Goal: Task Accomplishment & Management: Manage account settings

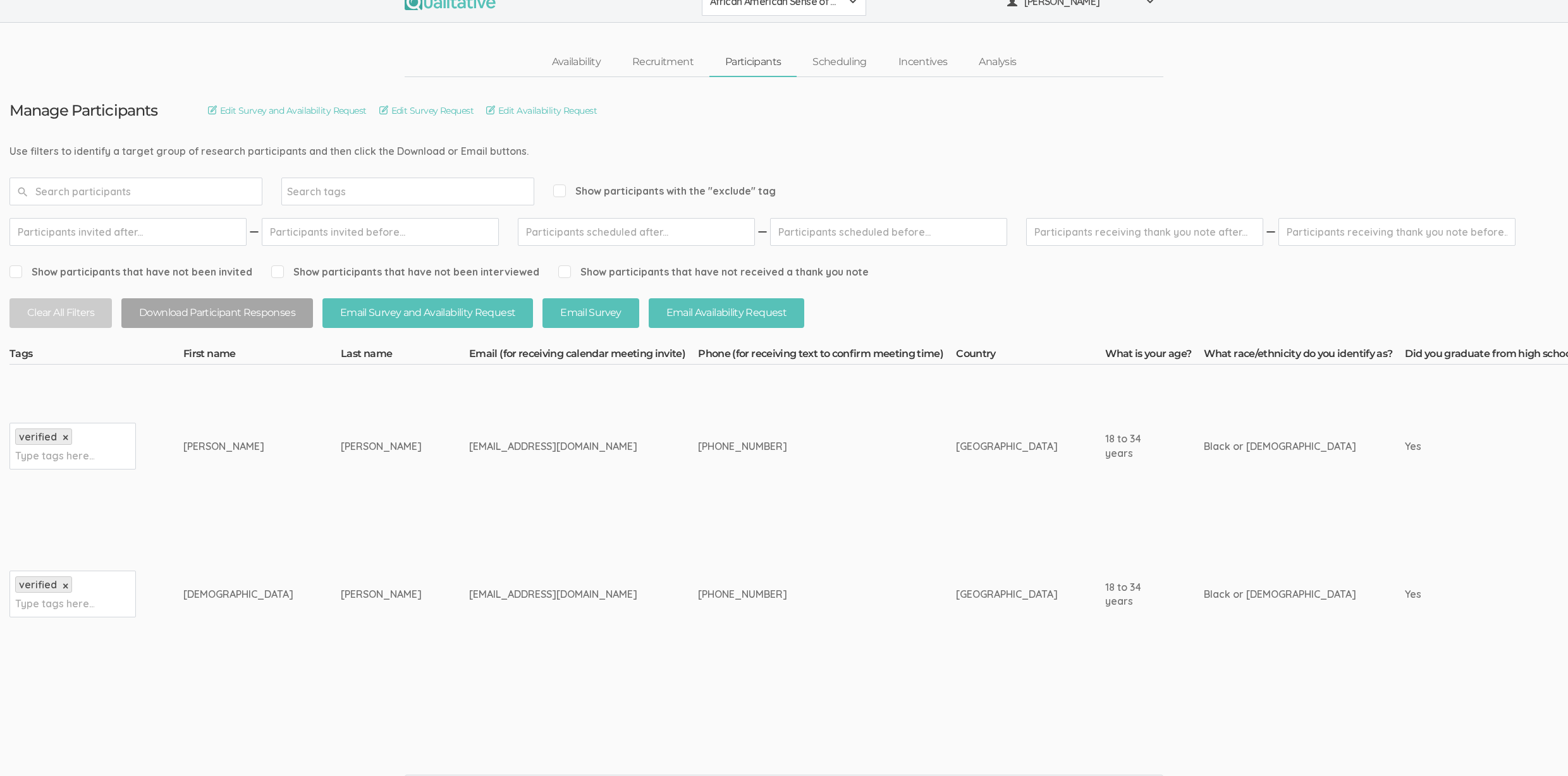
click at [341, 405] on td "[PERSON_NAME]" at bounding box center [405, 446] width 128 height 163
drag, startPoint x: 196, startPoint y: 449, endPoint x: 605, endPoint y: 594, distance: 433.9
click at [698, 594] on div "[PHONE_NUMBER]" at bounding box center [803, 594] width 210 height 15
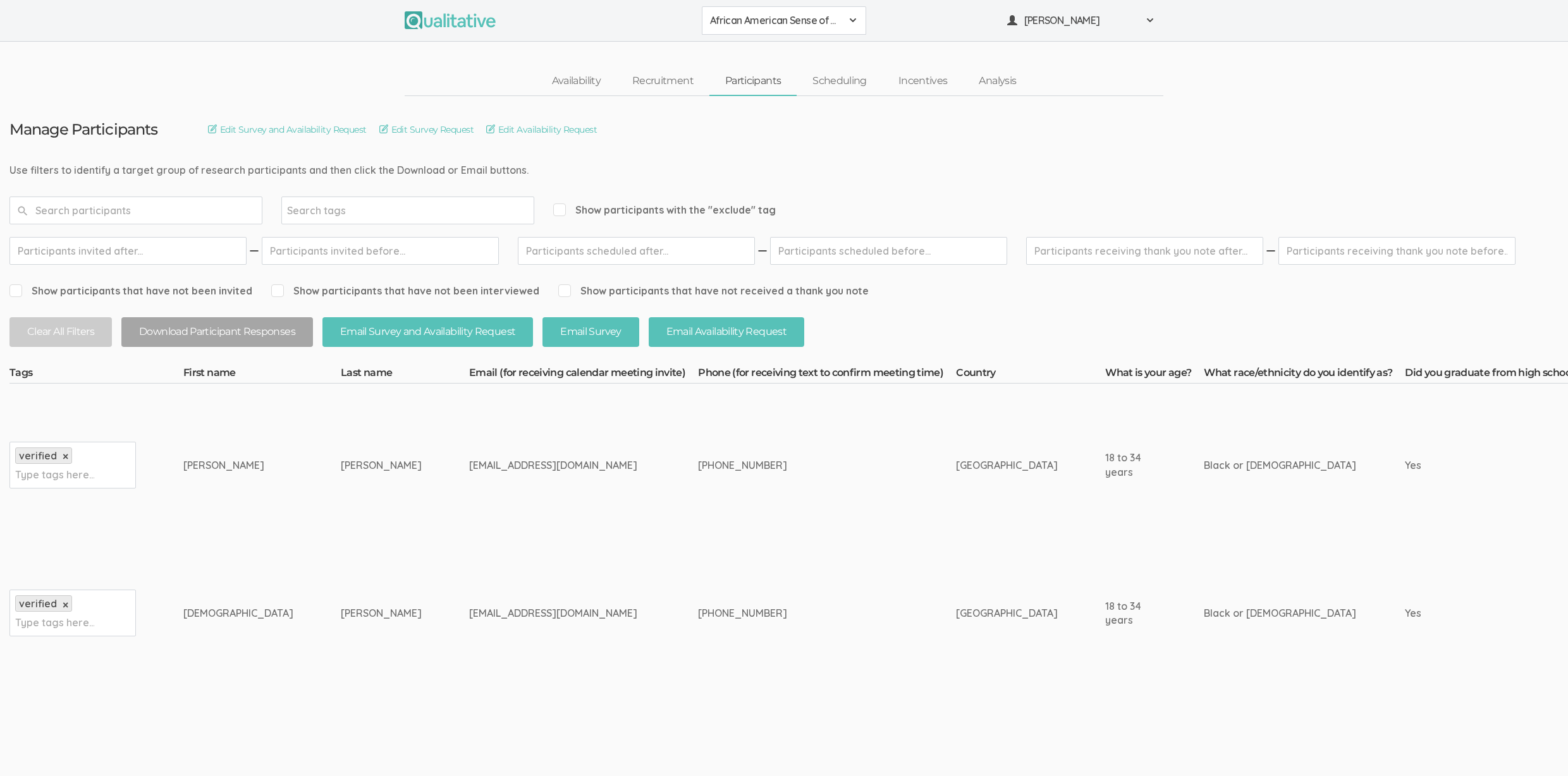
click at [469, 481] on td "meganwoods.e@gmail.com" at bounding box center [584, 465] width 229 height 163
drag, startPoint x: 195, startPoint y: 465, endPoint x: 418, endPoint y: 618, distance: 270.4
click at [469, 619] on div "isaiahbrunson11@gmail.com" at bounding box center [560, 613] width 182 height 15
drag, startPoint x: 421, startPoint y: 612, endPoint x: 199, endPoint y: 465, distance: 266.3
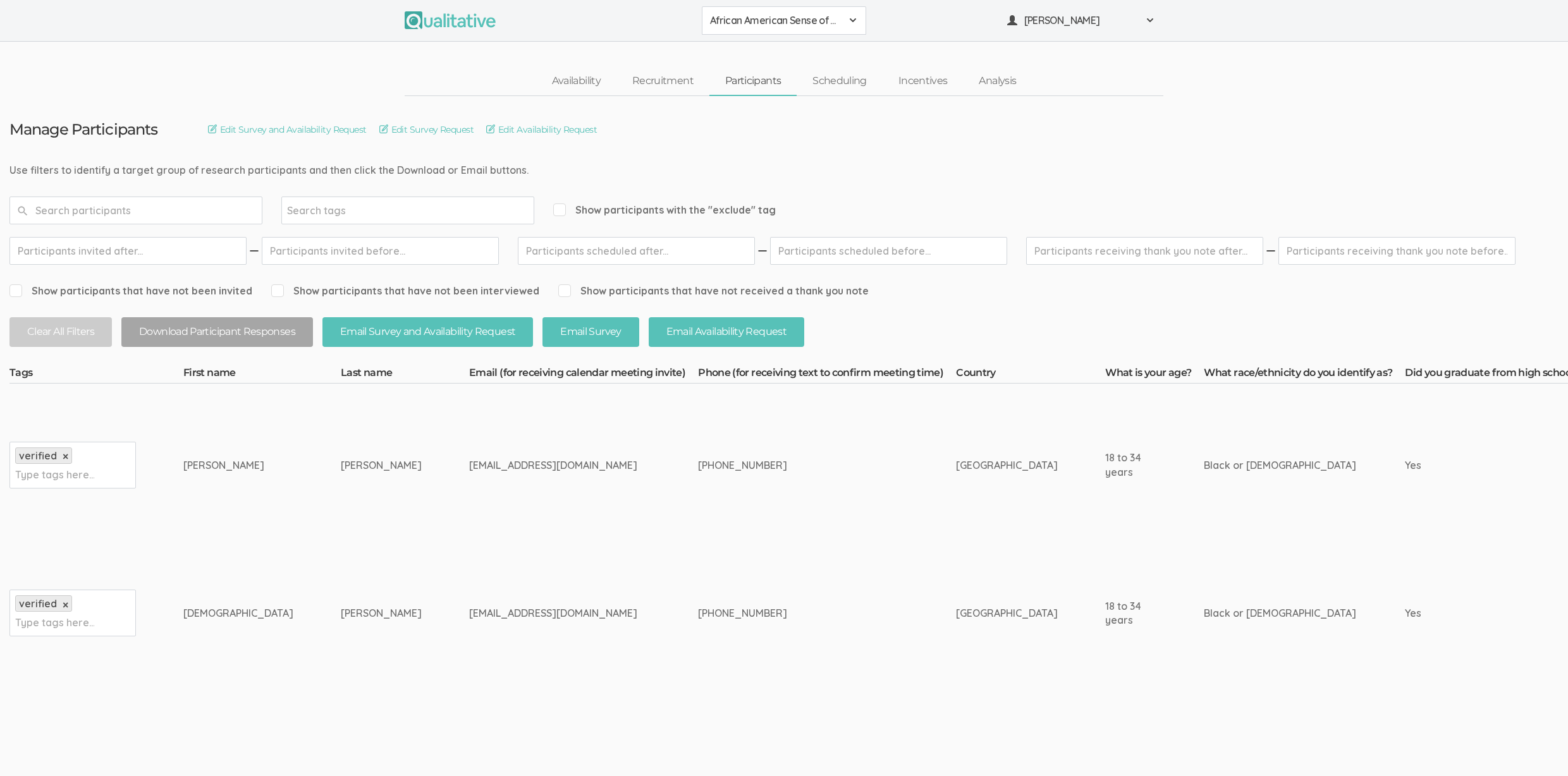
click at [199, 465] on div "[PERSON_NAME]" at bounding box center [238, 465] width 110 height 15
drag, startPoint x: 197, startPoint y: 463, endPoint x: 403, endPoint y: 618, distance: 257.8
click at [469, 618] on div "isaiahbrunson11@gmail.com" at bounding box center [560, 613] width 182 height 15
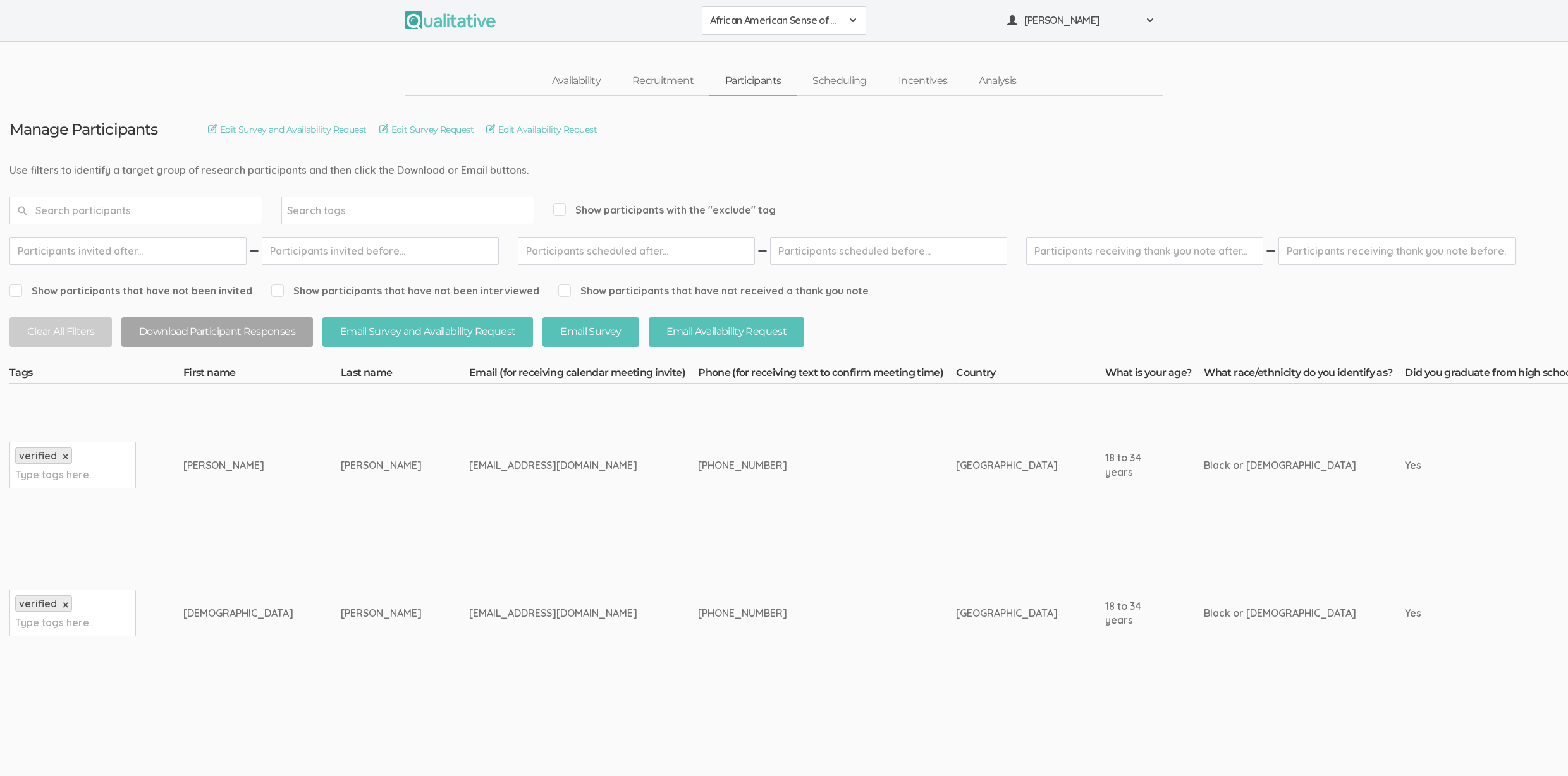
click at [469, 615] on div "isaiahbrunson11@gmail.com" at bounding box center [560, 613] width 182 height 15
drag, startPoint x: 418, startPoint y: 611, endPoint x: 205, endPoint y: 467, distance: 257.1
click at [205, 468] on div "[PERSON_NAME]" at bounding box center [238, 465] width 110 height 15
drag, startPoint x: 199, startPoint y: 465, endPoint x: 435, endPoint y: 616, distance: 280.2
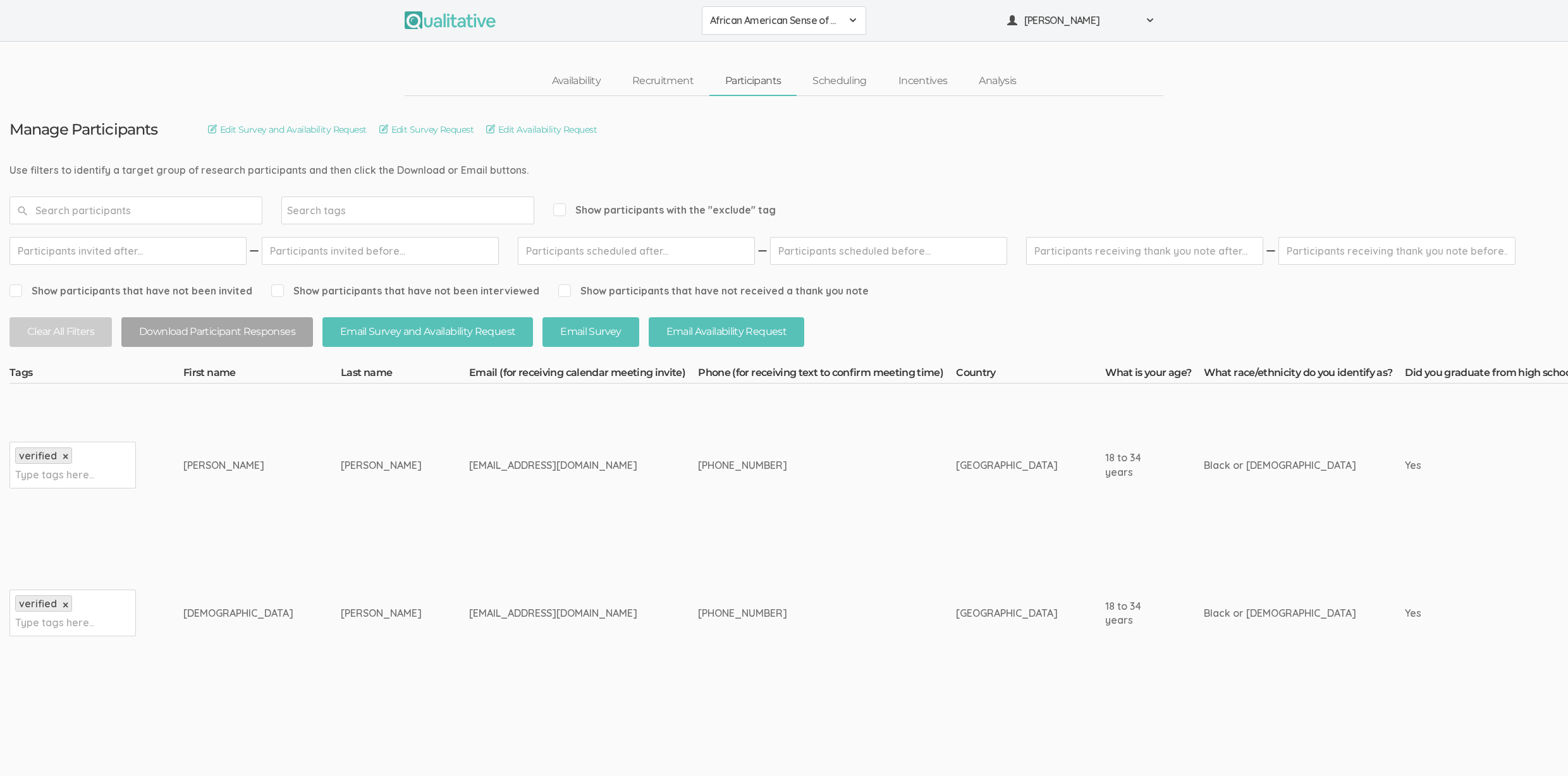
click at [469, 616] on div "isaiahbrunson11@gmail.com" at bounding box center [560, 613] width 182 height 15
drag, startPoint x: 456, startPoint y: 617, endPoint x: 66, endPoint y: 470, distance: 416.8
click at [199, 470] on div "[PERSON_NAME]" at bounding box center [238, 465] width 110 height 15
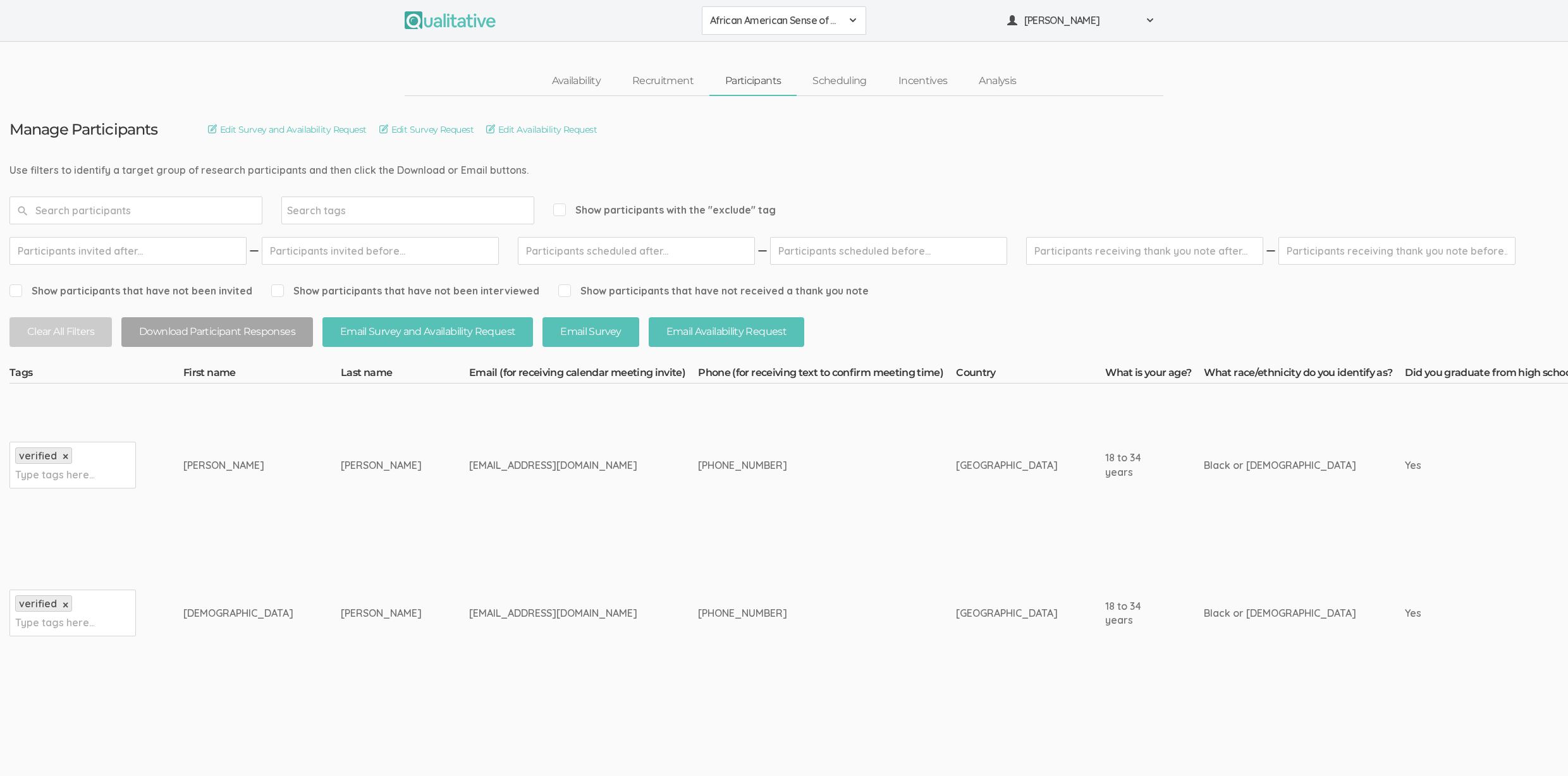
drag, startPoint x: 200, startPoint y: 460, endPoint x: 411, endPoint y: 612, distance: 260.0
click at [469, 612] on div "isaiahbrunson11@gmail.com" at bounding box center [560, 613] width 182 height 15
drag, startPoint x: 417, startPoint y: 618, endPoint x: 199, endPoint y: 468, distance: 264.6
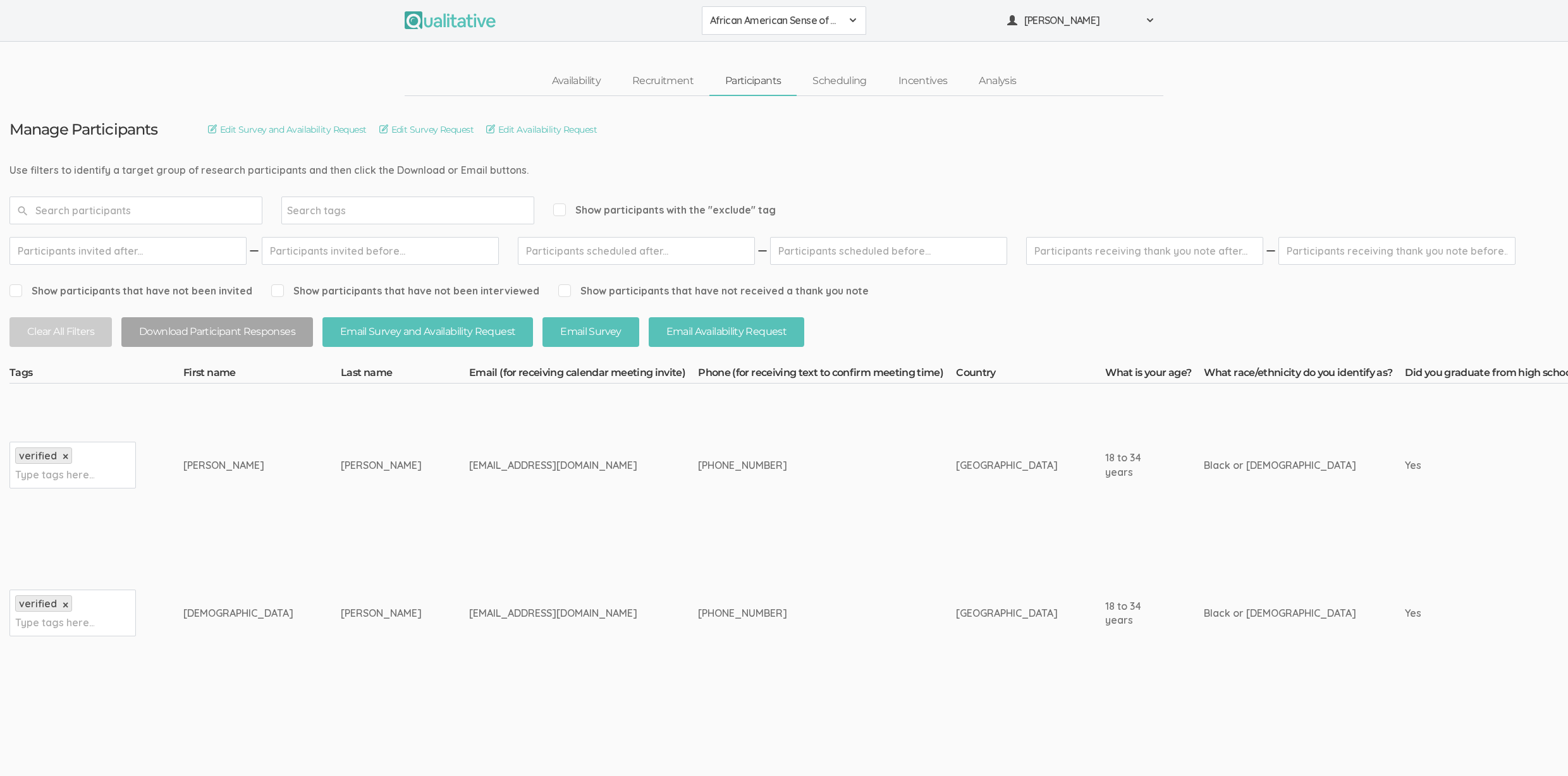
click at [199, 468] on div "[PERSON_NAME]" at bounding box center [238, 465] width 110 height 15
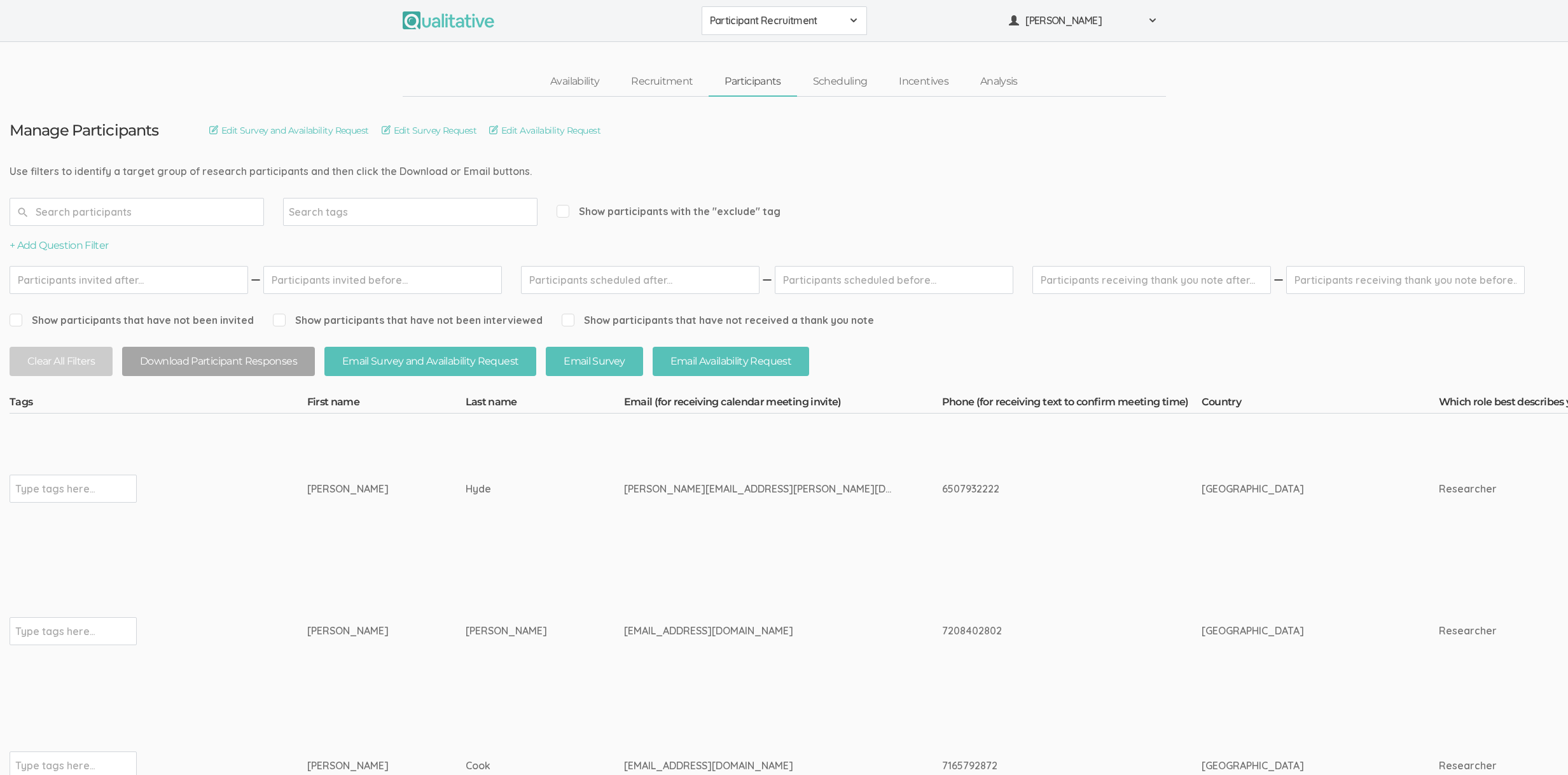
click at [775, 15] on span "Participant Recruitment" at bounding box center [776, 20] width 132 height 15
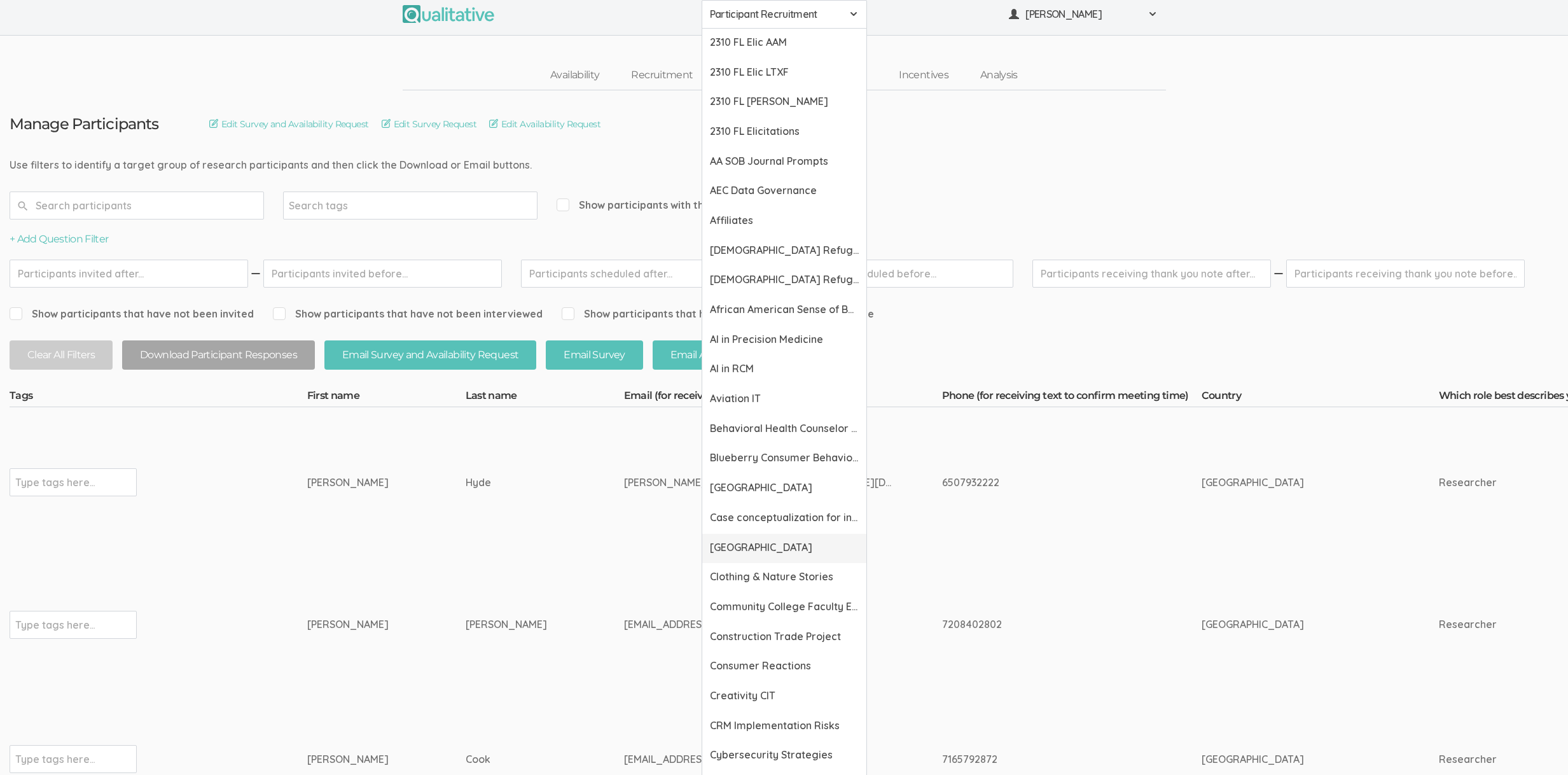
scroll to position [240, 0]
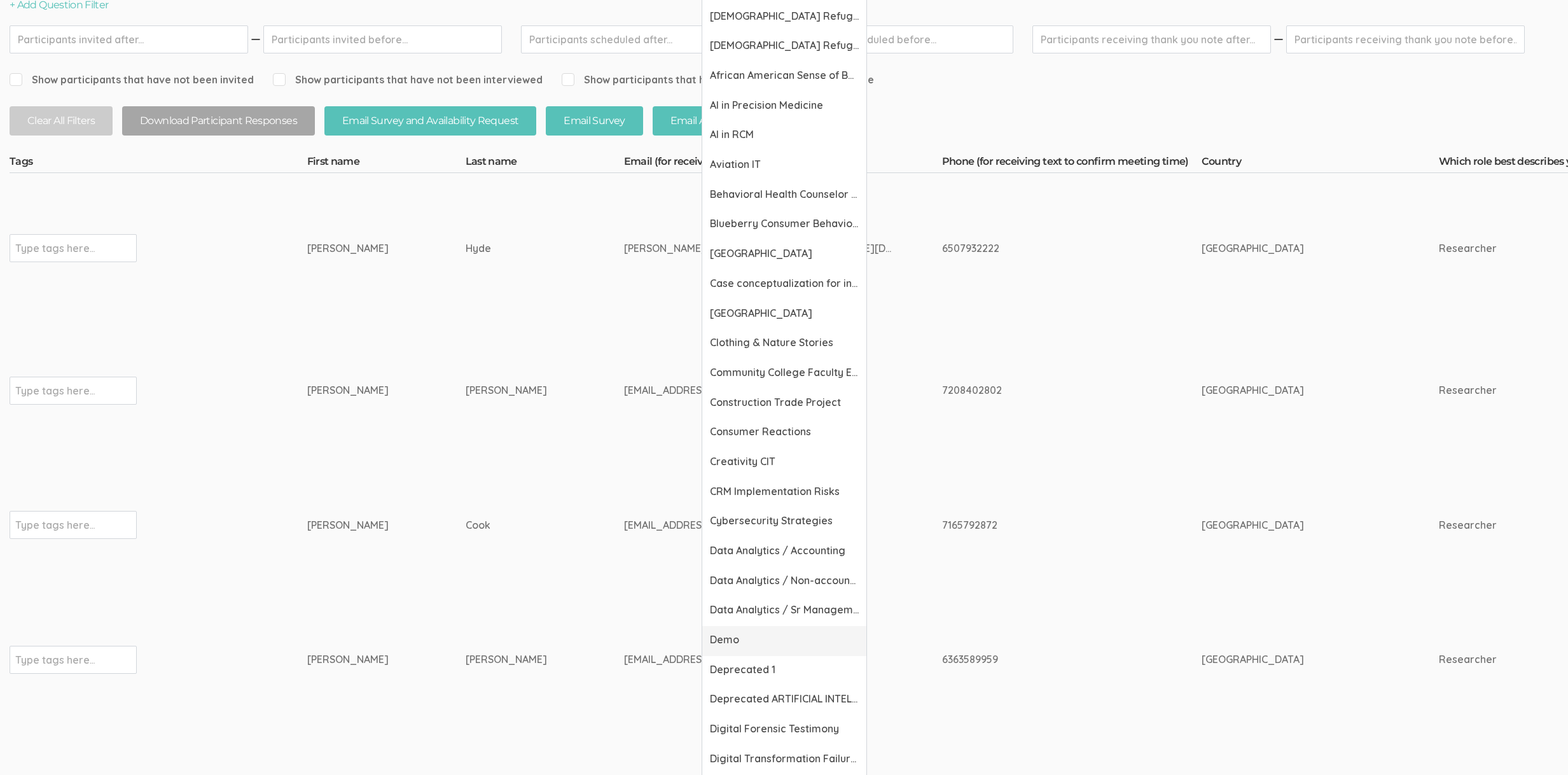
click at [748, 643] on span "Demo" at bounding box center [784, 640] width 149 height 15
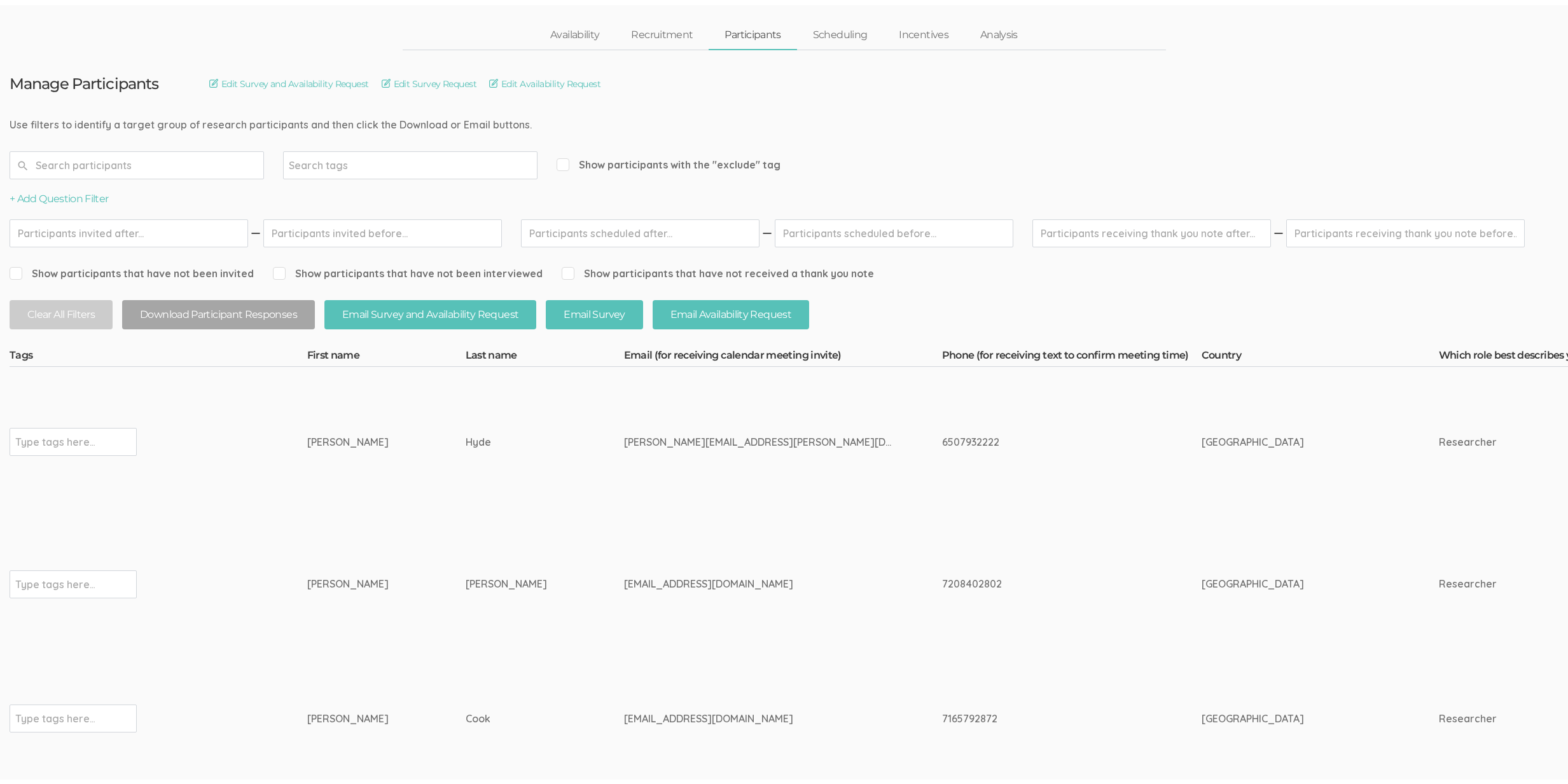
scroll to position [0, 0]
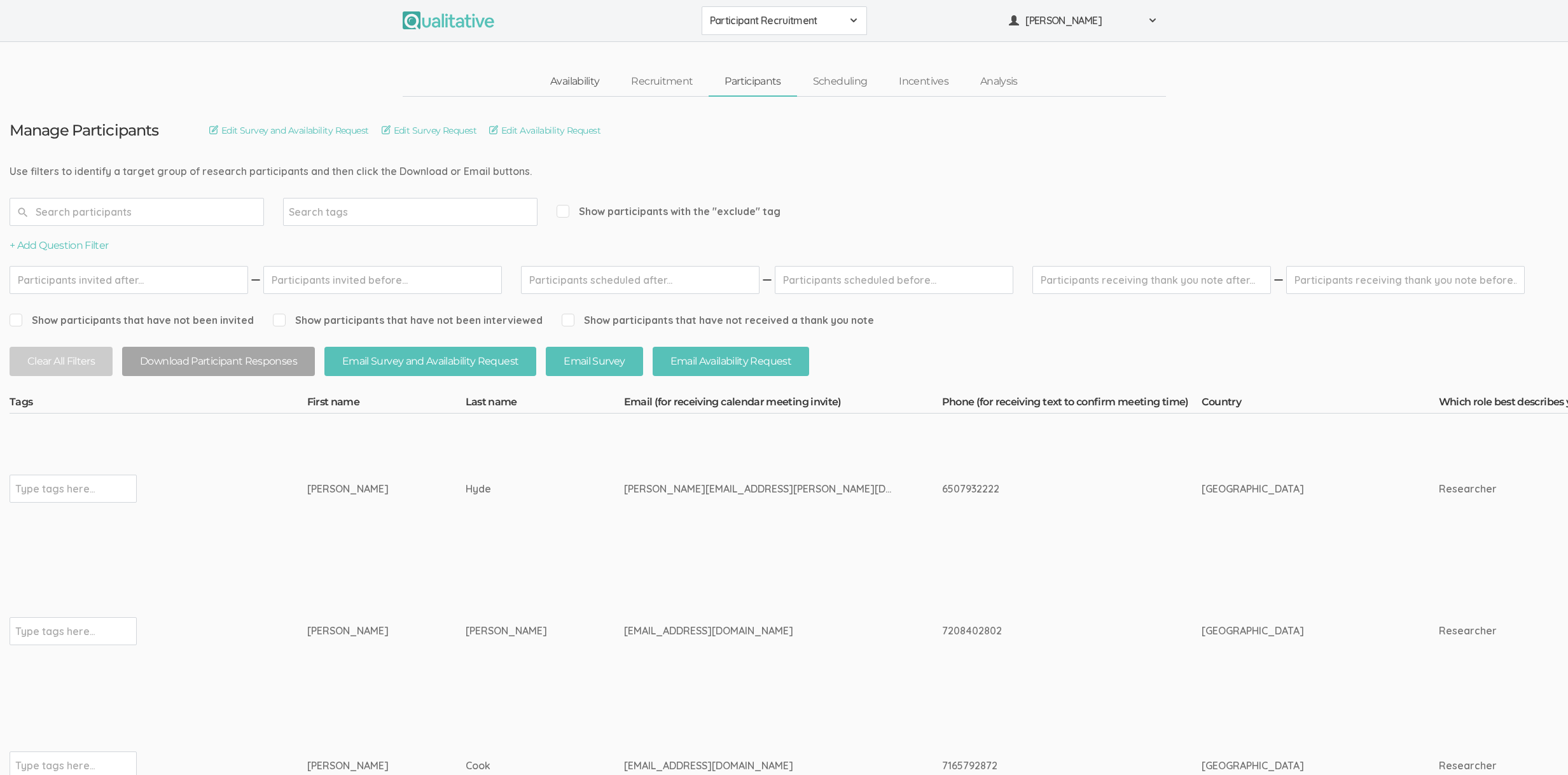
click at [581, 80] on link "Availability" at bounding box center [575, 82] width 81 height 27
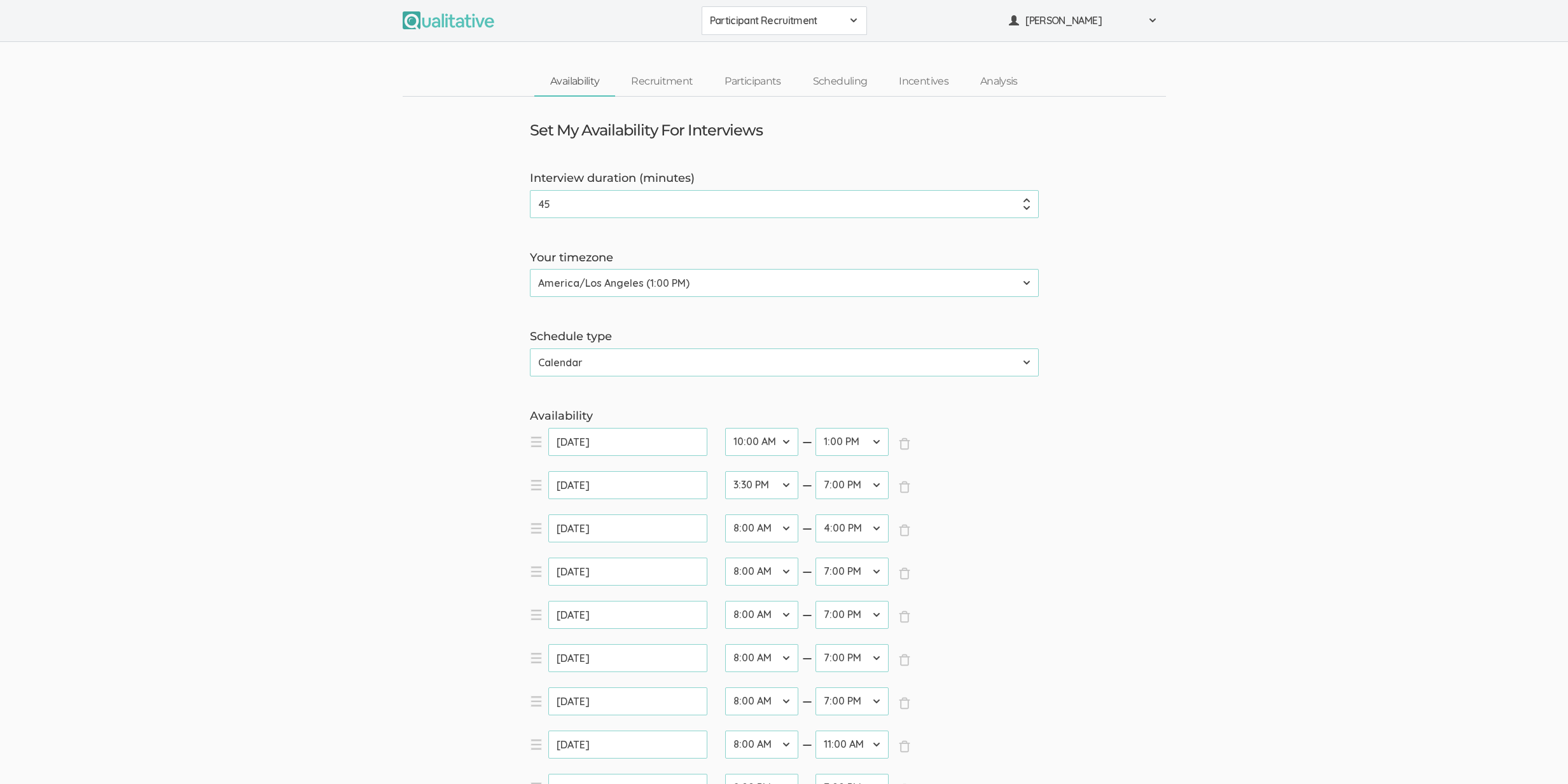
click at [783, 536] on select "12:00 AM 12:30 AM 1:00 AM 1:30 AM 2:00 AM 2:30 AM 3:00 AM 3:30 AM 4:00 AM 4:30 …" at bounding box center [761, 529] width 73 height 28
select select "21"
click at [725, 515] on select "12:00 AM 12:30 AM 1:00 AM 1:30 AM 2:00 AM 2:30 AM 3:00 AM 3:30 AM 4:00 AM 4:30 …" at bounding box center [761, 529] width 73 height 28
click at [864, 528] on select "12:00 AM 12:30 AM 1:00 AM 1:30 AM 2:00 AM 2:30 AM 3:00 AM 3:30 AM 4:00 AM 4:30 …" at bounding box center [852, 529] width 73 height 28
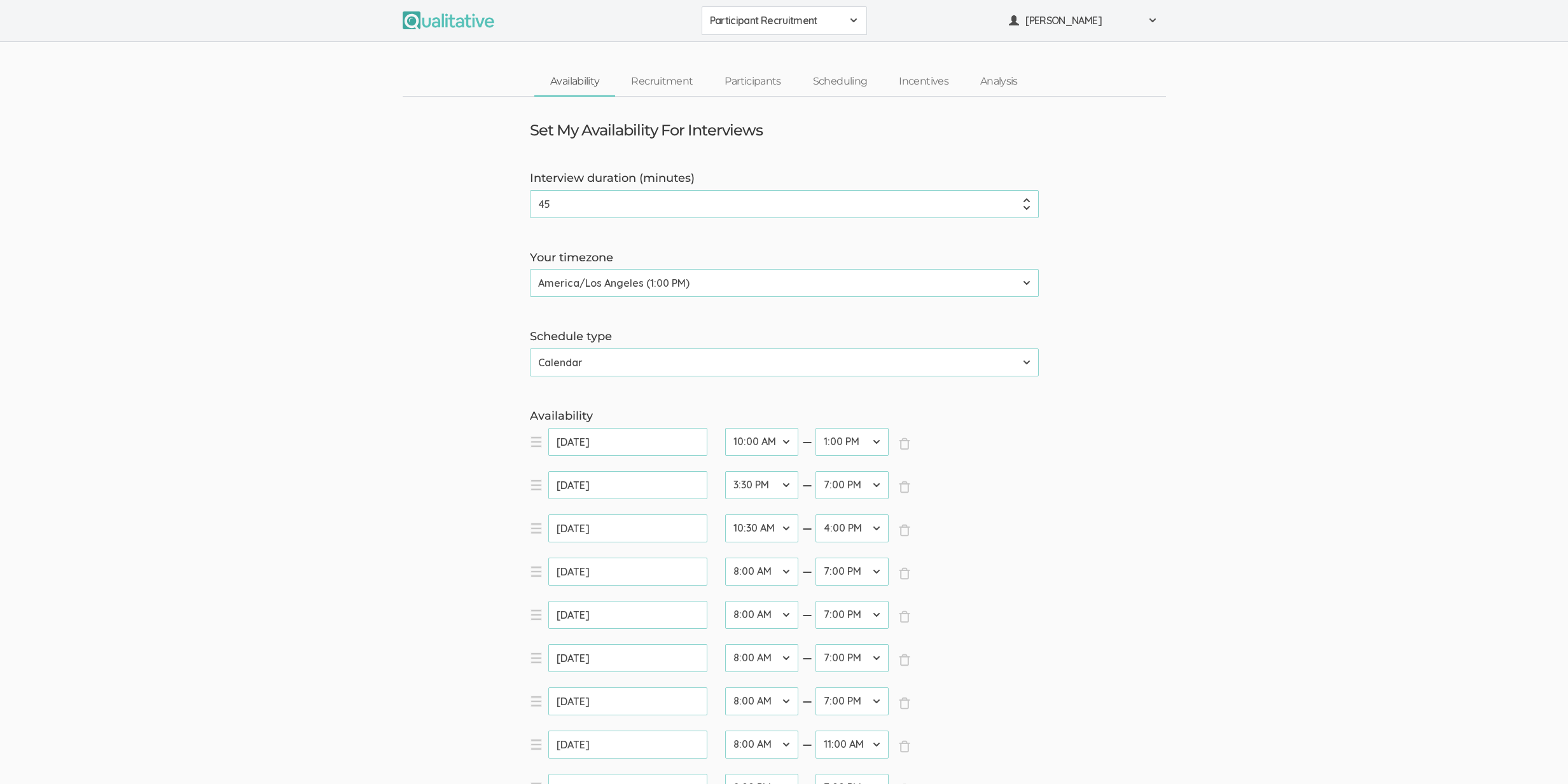
select select "30"
click at [815, 515] on select "12:00 AM 12:30 AM 1:00 AM 1:30 AM 2:00 AM 2:30 AM 3:00 AM 3:30 AM 4:00 AM 4:30 …" at bounding box center [852, 529] width 73 height 28
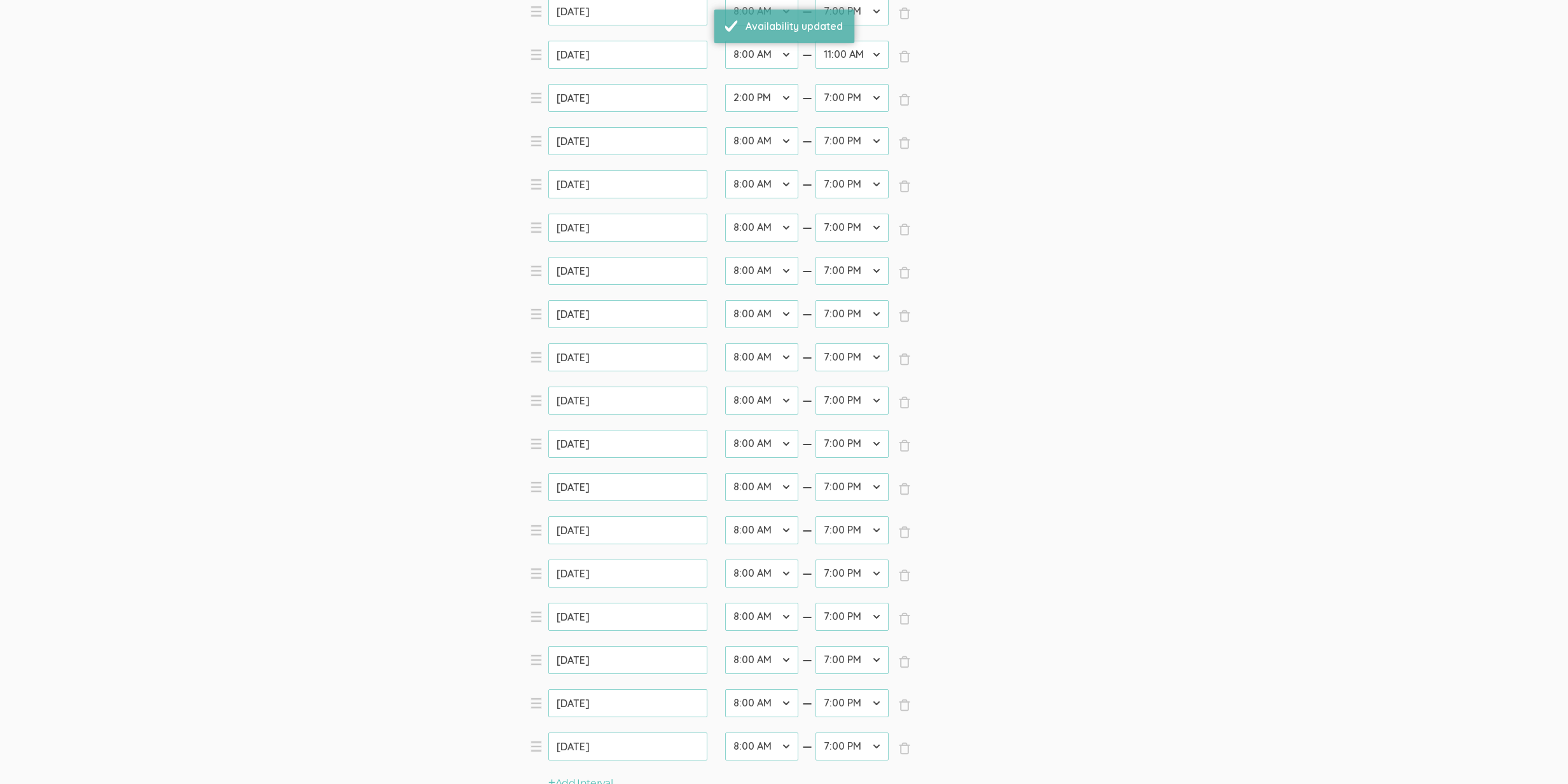
scroll to position [1028, 0]
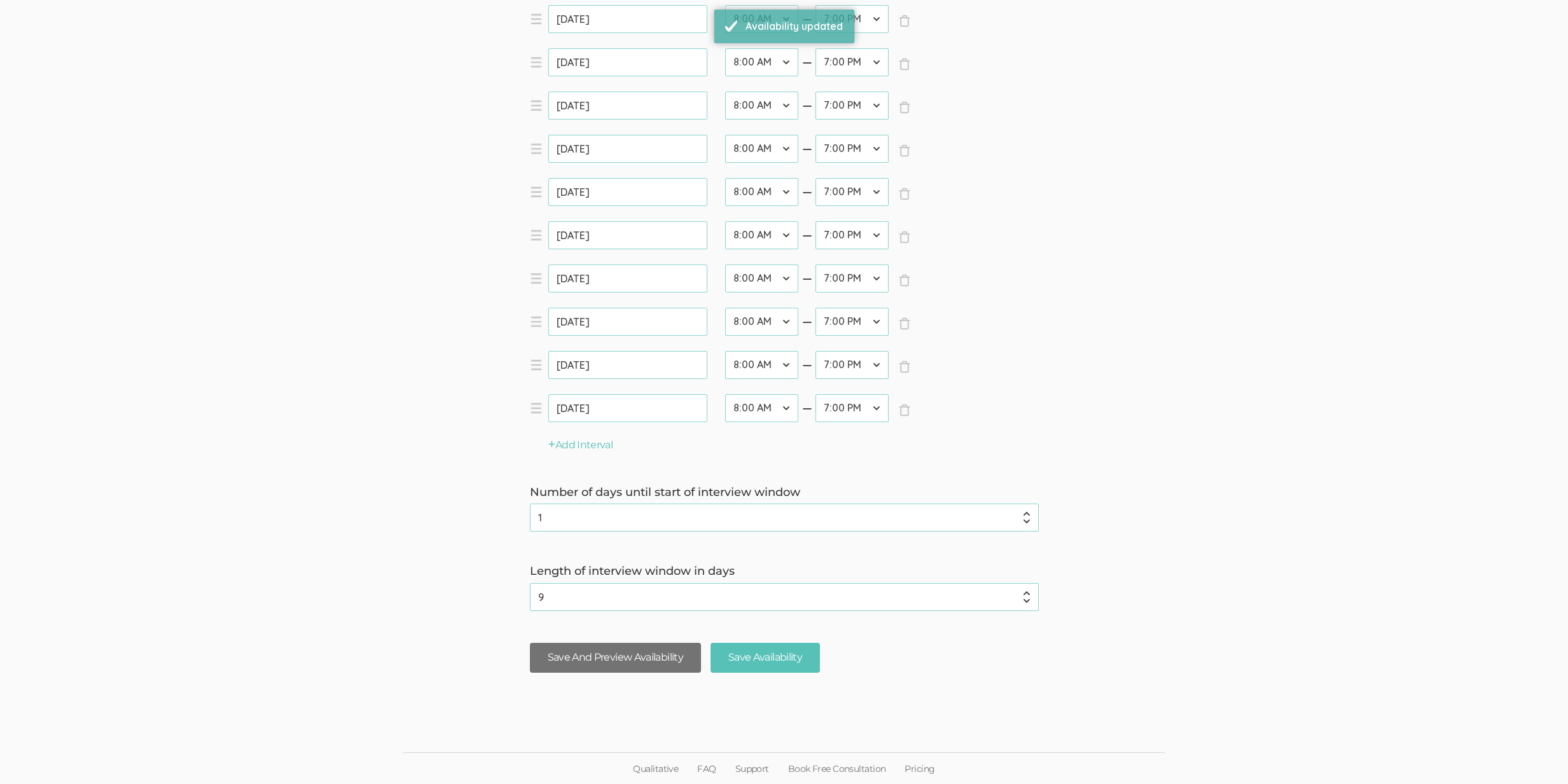
click at [602, 663] on button "Save And Preview Availability" at bounding box center [615, 658] width 171 height 30
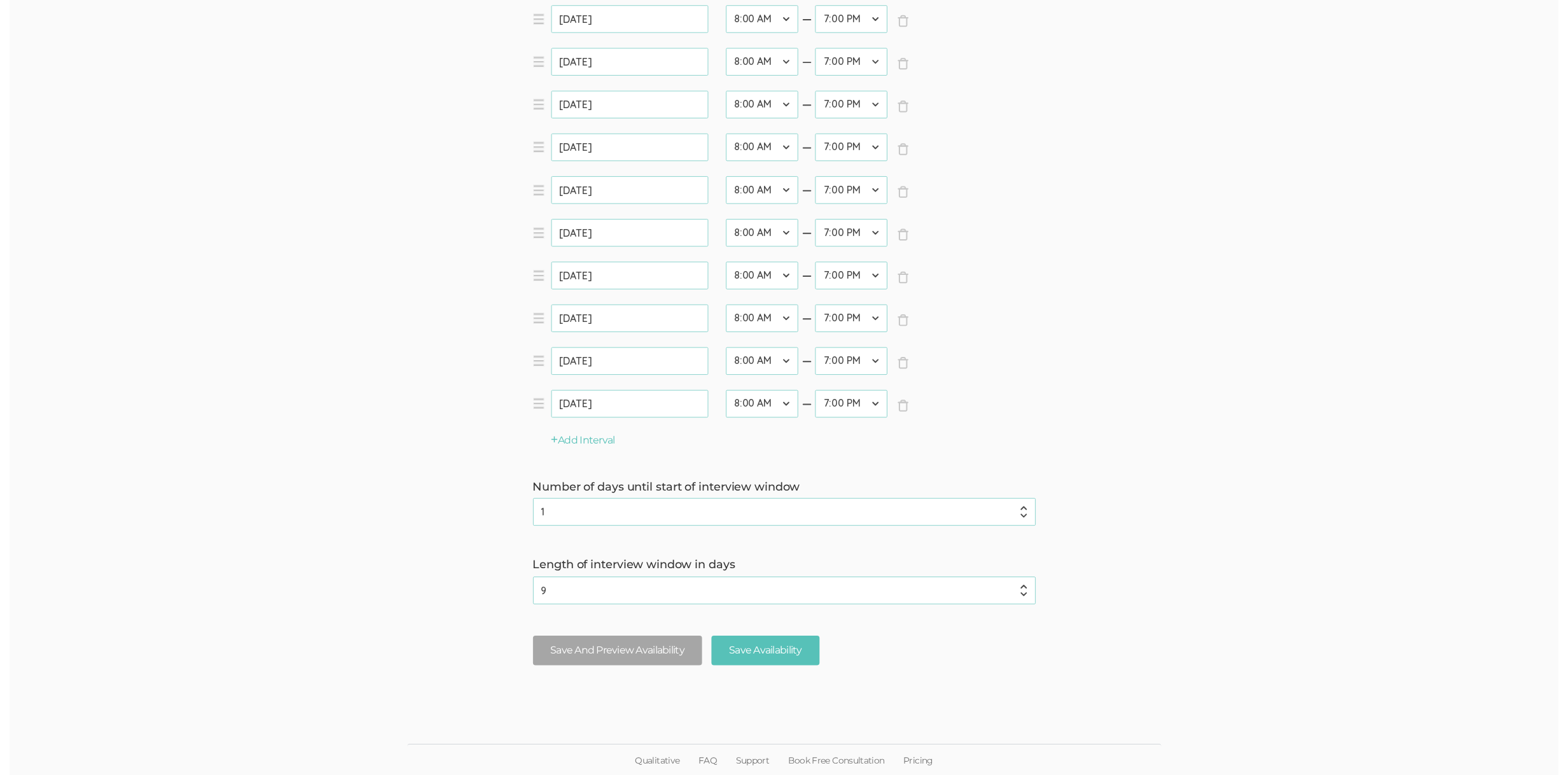
scroll to position [0, 0]
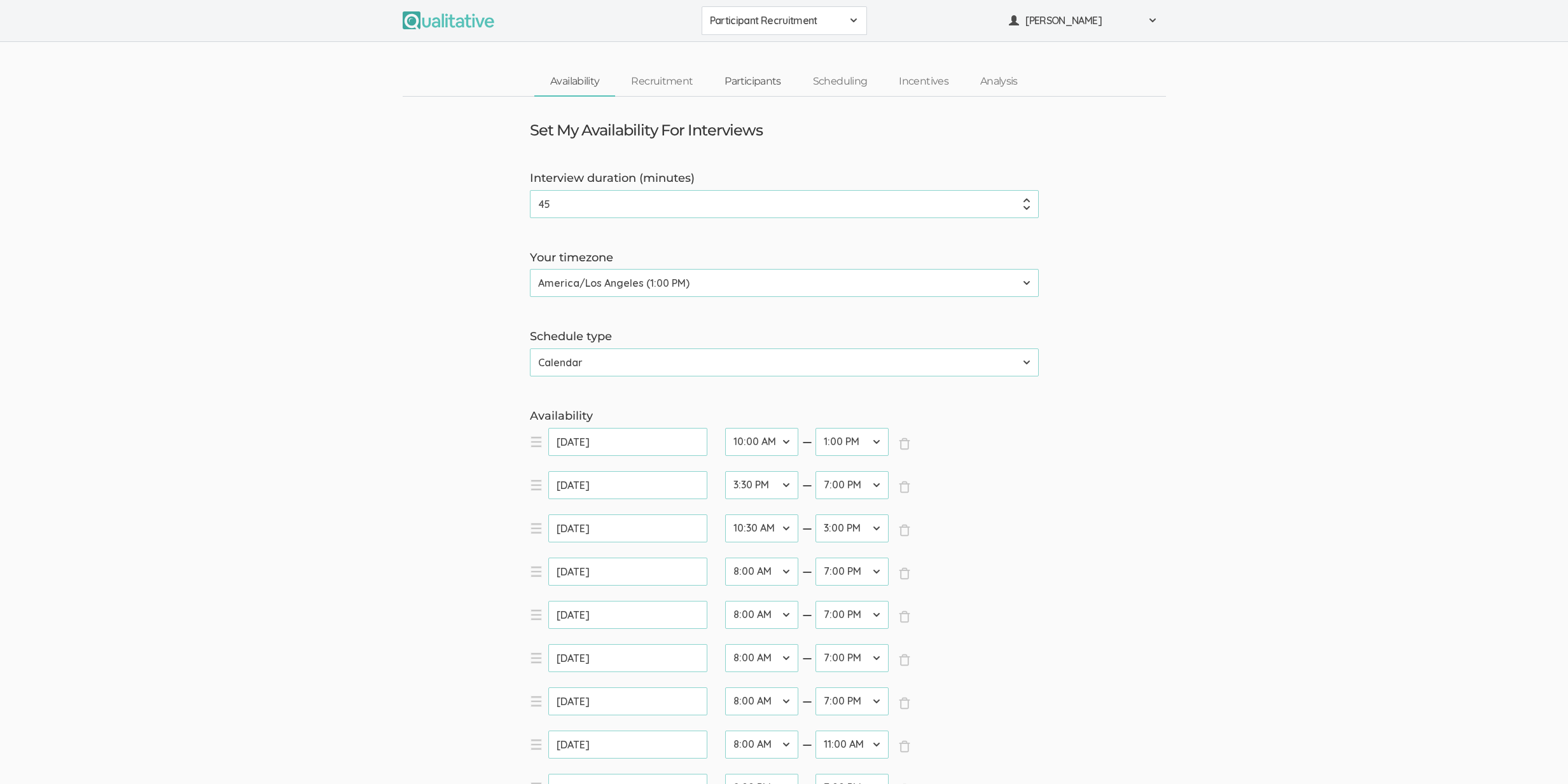
click at [772, 77] on link "Participants" at bounding box center [752, 82] width 88 height 27
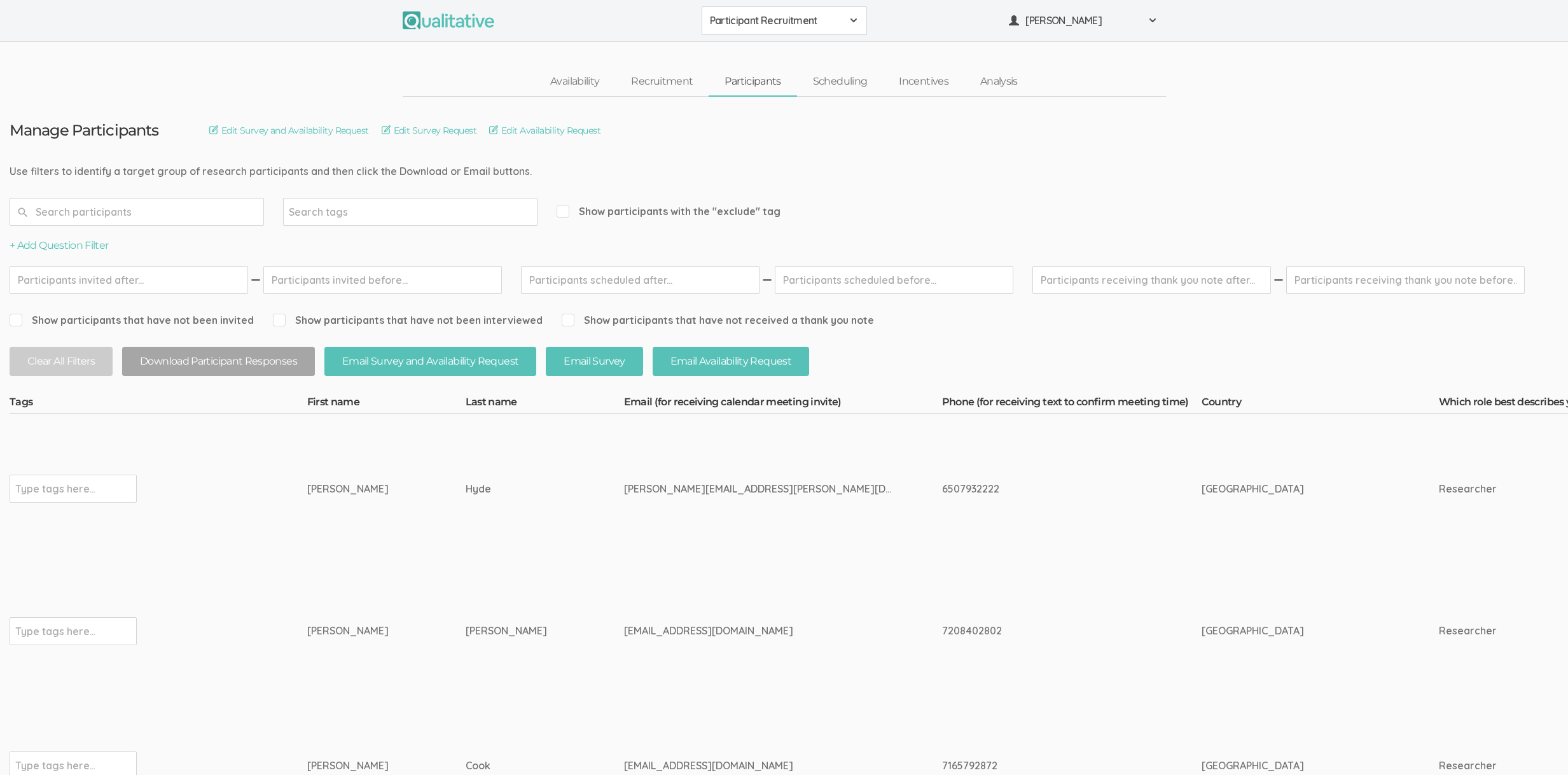
scroll to position [0, 4060]
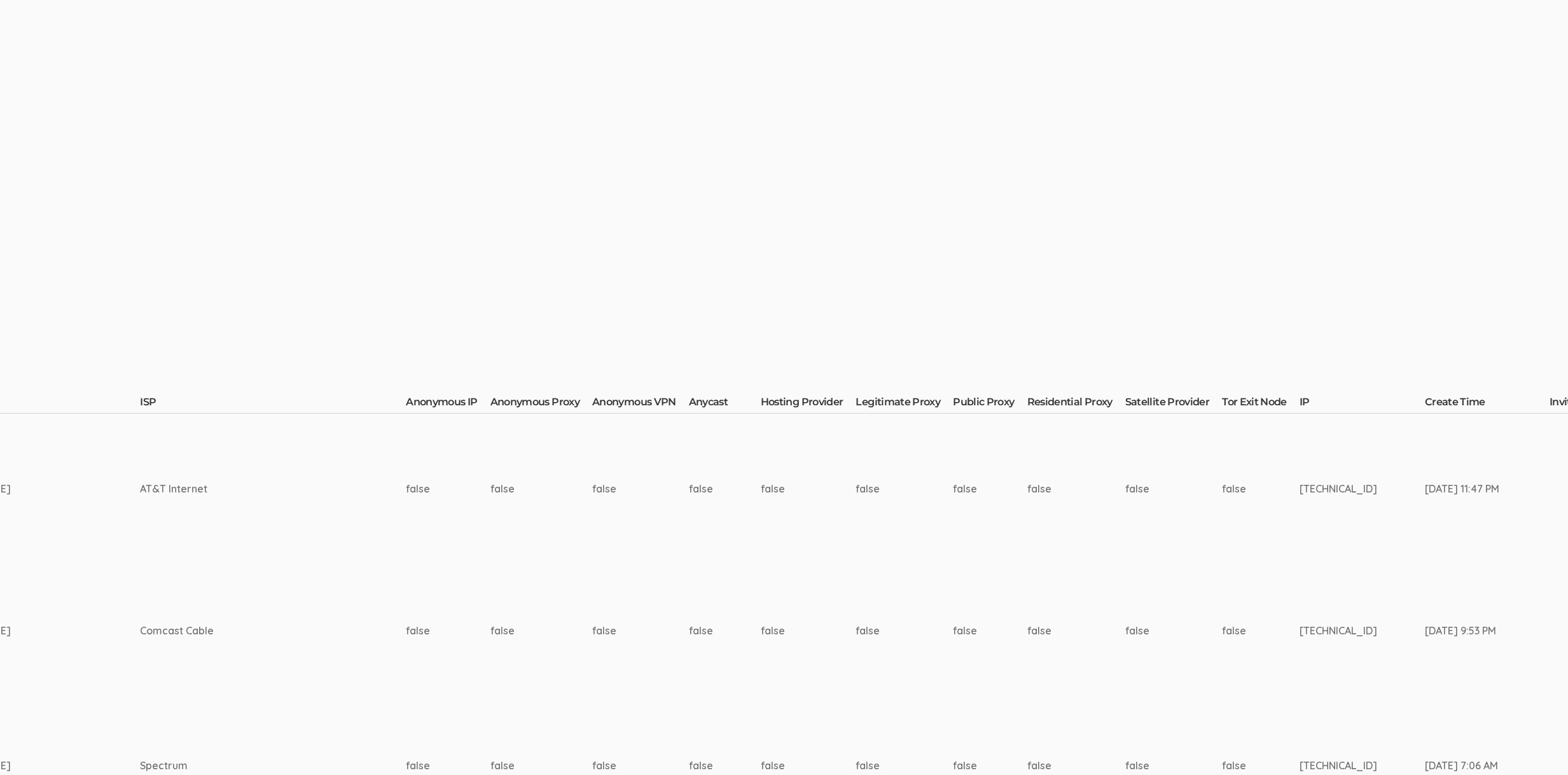
drag, startPoint x: 996, startPoint y: 719, endPoint x: 1062, endPoint y: 635, distance: 106.8
click at [1425, 718] on td "[DATE] 7:06 AM" at bounding box center [1487, 765] width 124 height 135
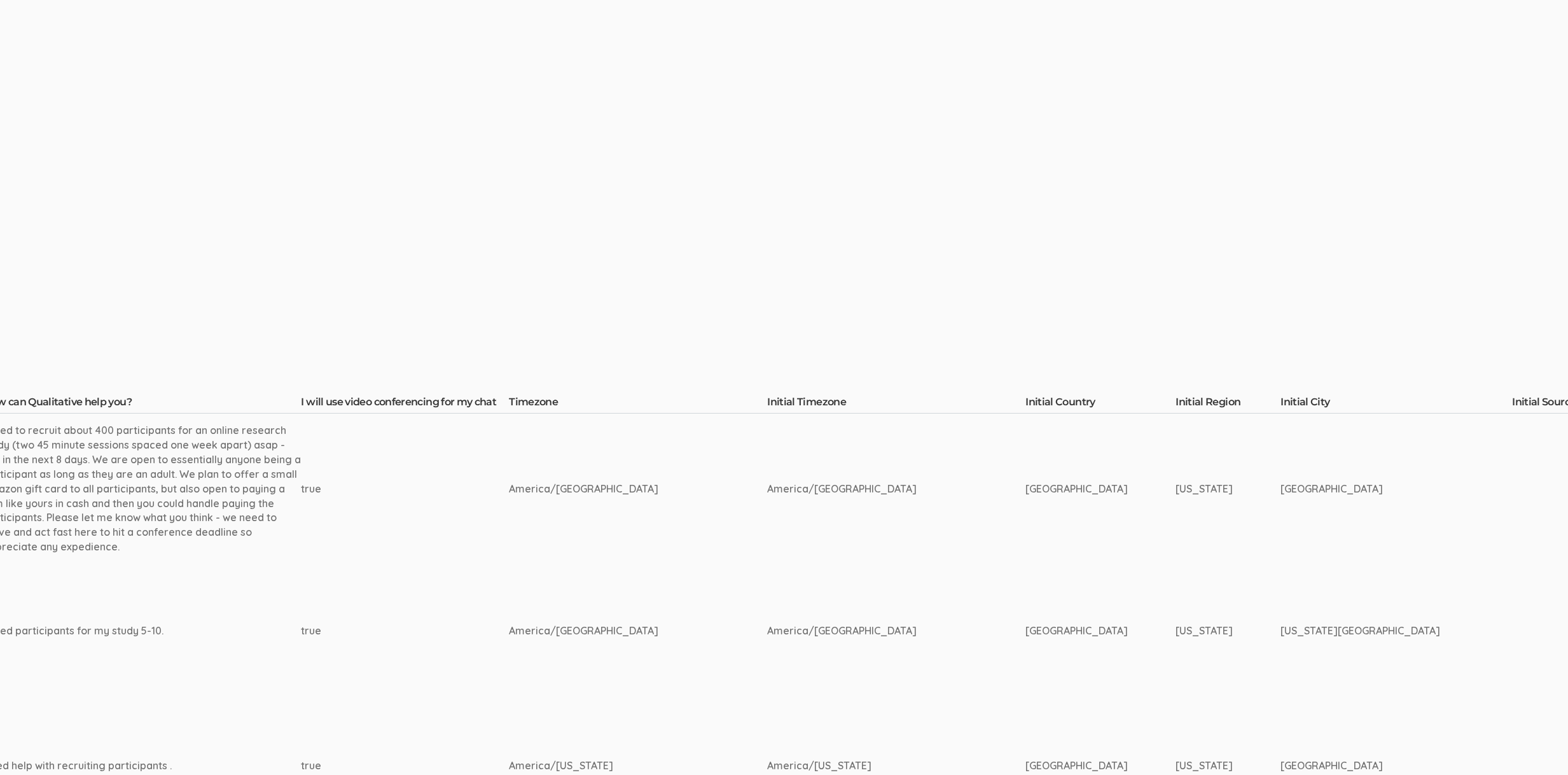
scroll to position [0, 0]
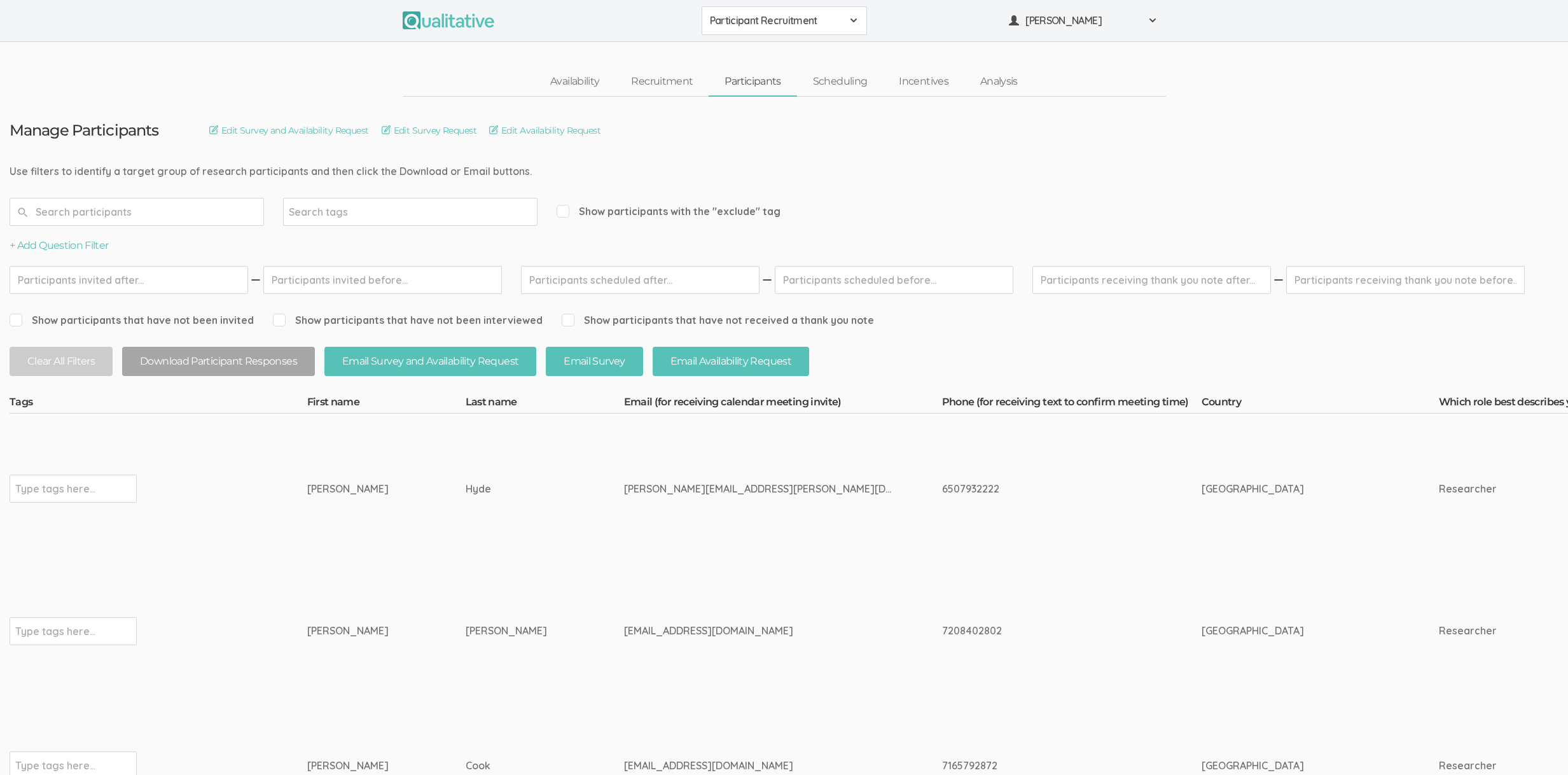
click at [624, 504] on td "[PERSON_NAME][EMAIL_ADDRESS][PERSON_NAME][DOMAIN_NAME]" at bounding box center [782, 489] width 318 height 150
click at [624, 485] on div "[PERSON_NAME][EMAIL_ADDRESS][PERSON_NAME][DOMAIN_NAME]" at bounding box center [759, 489] width 271 height 15
copy tr "[PERSON_NAME][EMAIL_ADDRESS][PERSON_NAME][DOMAIN_NAME]"
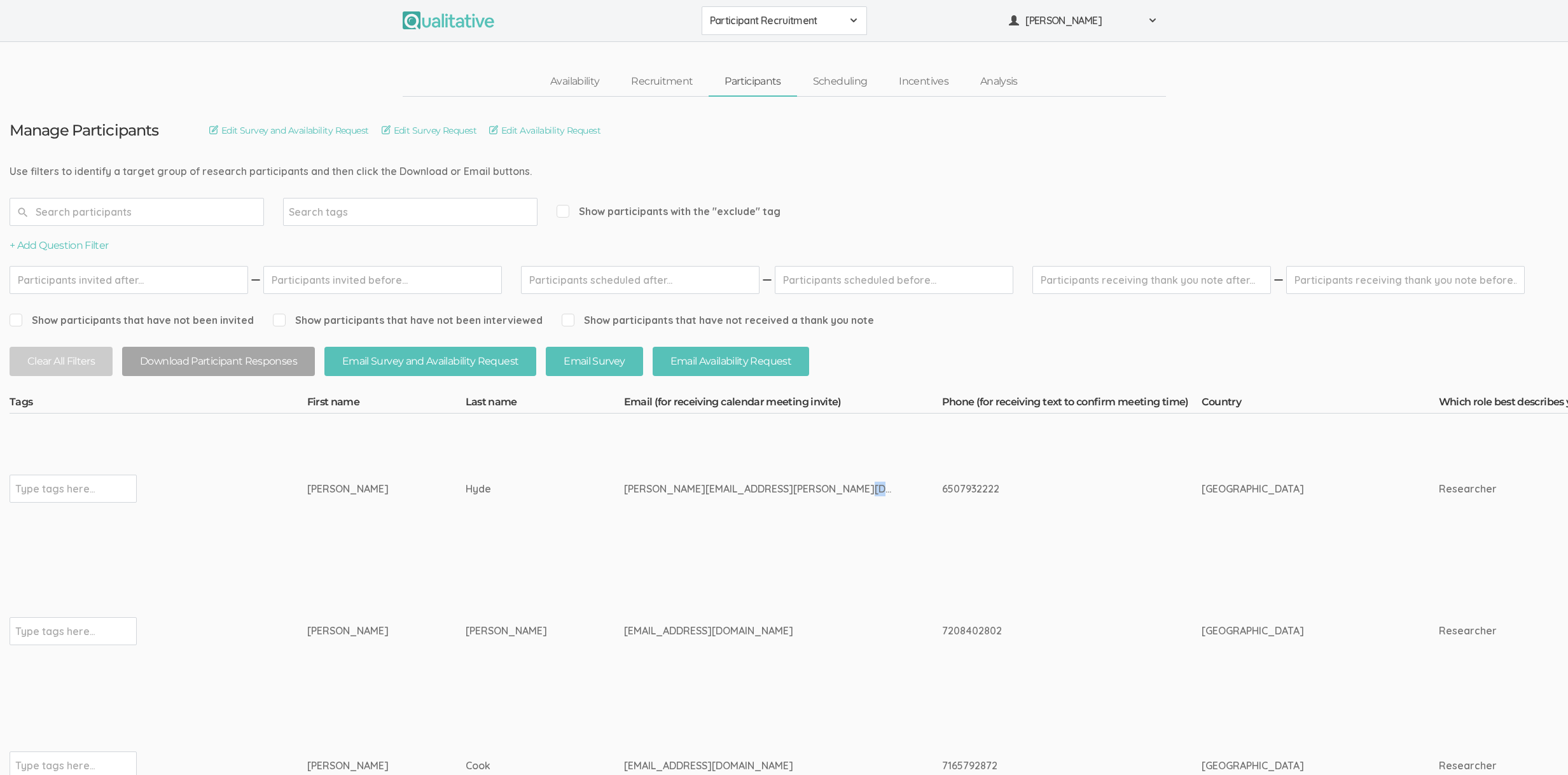
click at [1202, 503] on td "[GEOGRAPHIC_DATA]" at bounding box center [1320, 489] width 237 height 150
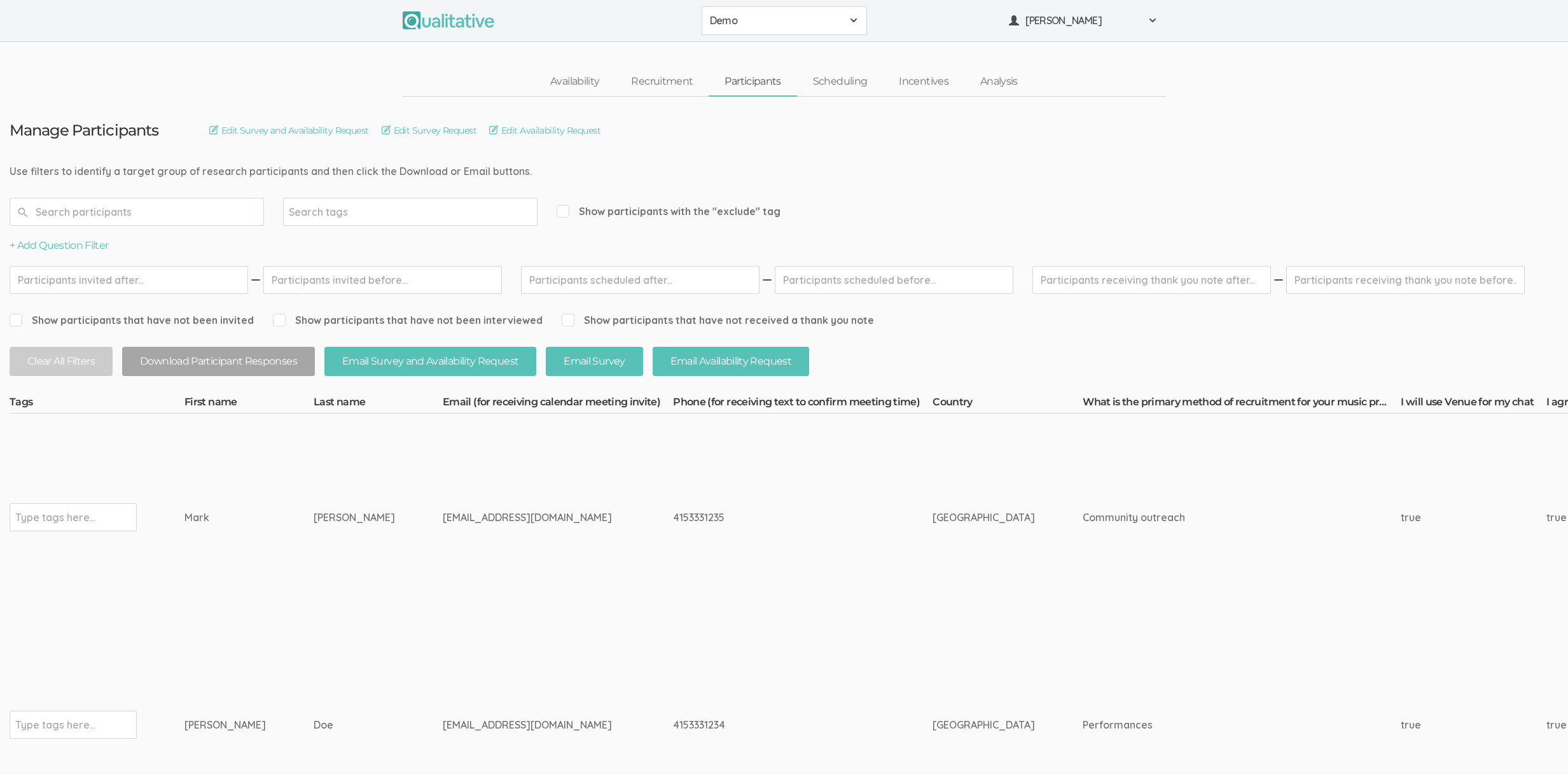
click at [443, 601] on td "rsamarak+ms@gmail.com" at bounding box center [558, 517] width 230 height 208
click at [206, 48] on ui-view "Availability Recruitment Participants Scheduling Incentives Analysis" at bounding box center [784, 69] width 1568 height 54
click at [686, 89] on link "Recruitment" at bounding box center [662, 82] width 93 height 27
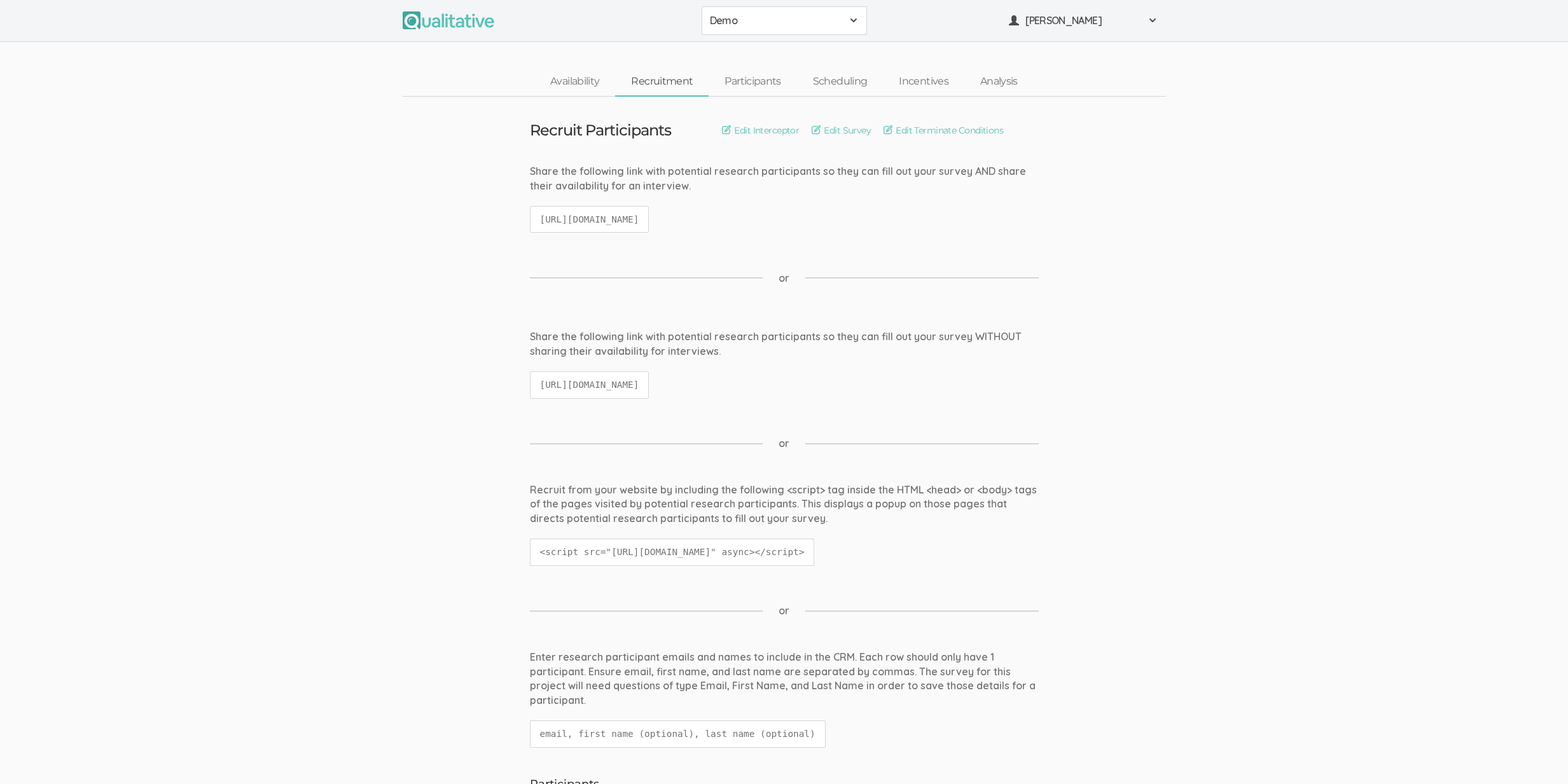
click at [626, 218] on code "https://qualitative.io/screener/60183d392a353e39a52541a6" at bounding box center [590, 219] width 120 height 27
click at [626, 217] on code "https://qualitative.io/screener/60183d392a353e39a52541a6" at bounding box center [590, 219] width 120 height 27
copy ui-view "https://qualitative.io/screener/60183d392a353e39a52541a6"
click at [1035, 23] on span "[PERSON_NAME]" at bounding box center [1082, 20] width 114 height 15
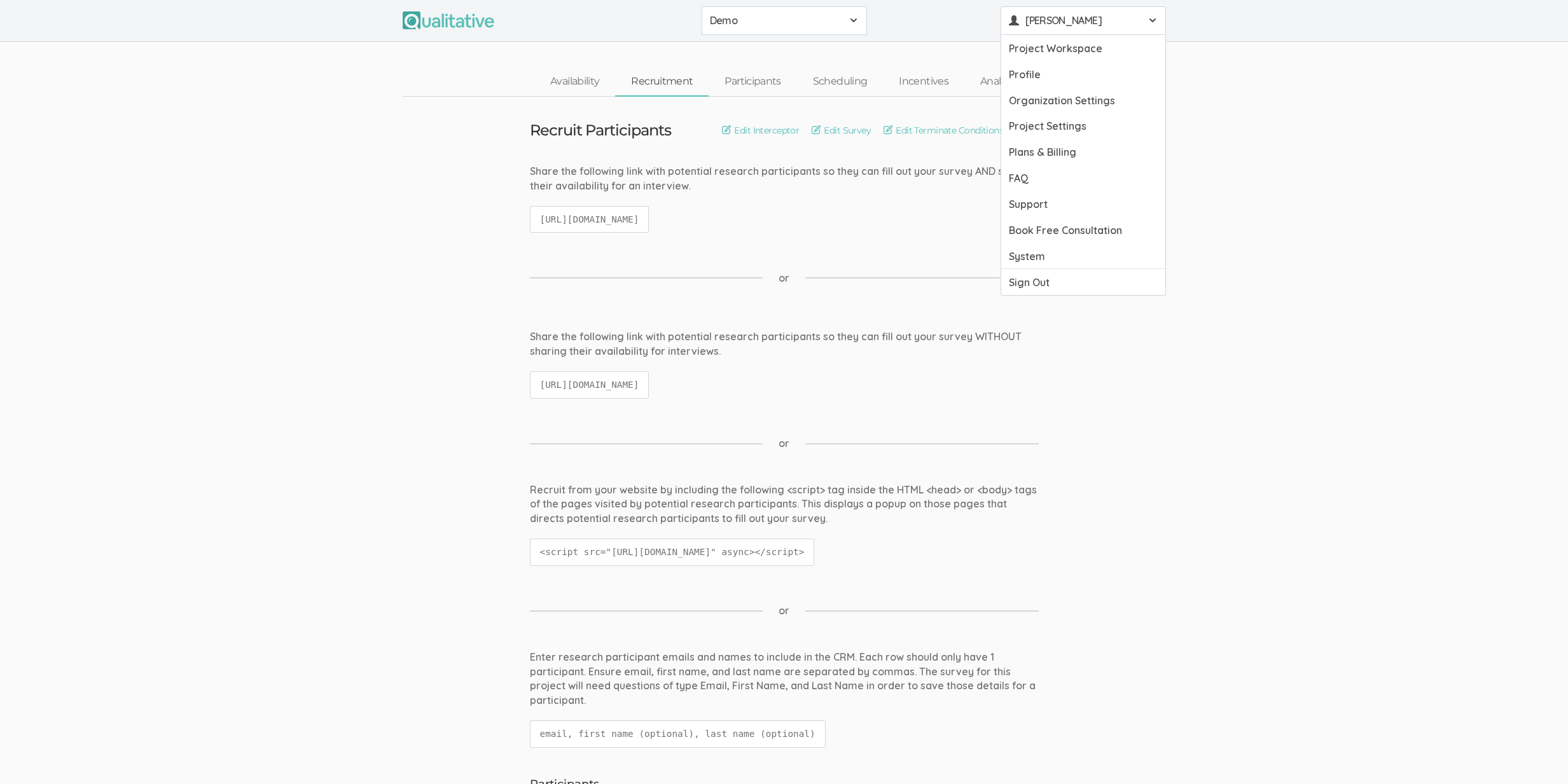
click at [521, 128] on div "Recruit Participants Edit Interceptor Edit Survey Edit Terminate Conditions" at bounding box center [784, 130] width 528 height 16
click at [836, 75] on link "Scheduling" at bounding box center [840, 82] width 86 height 27
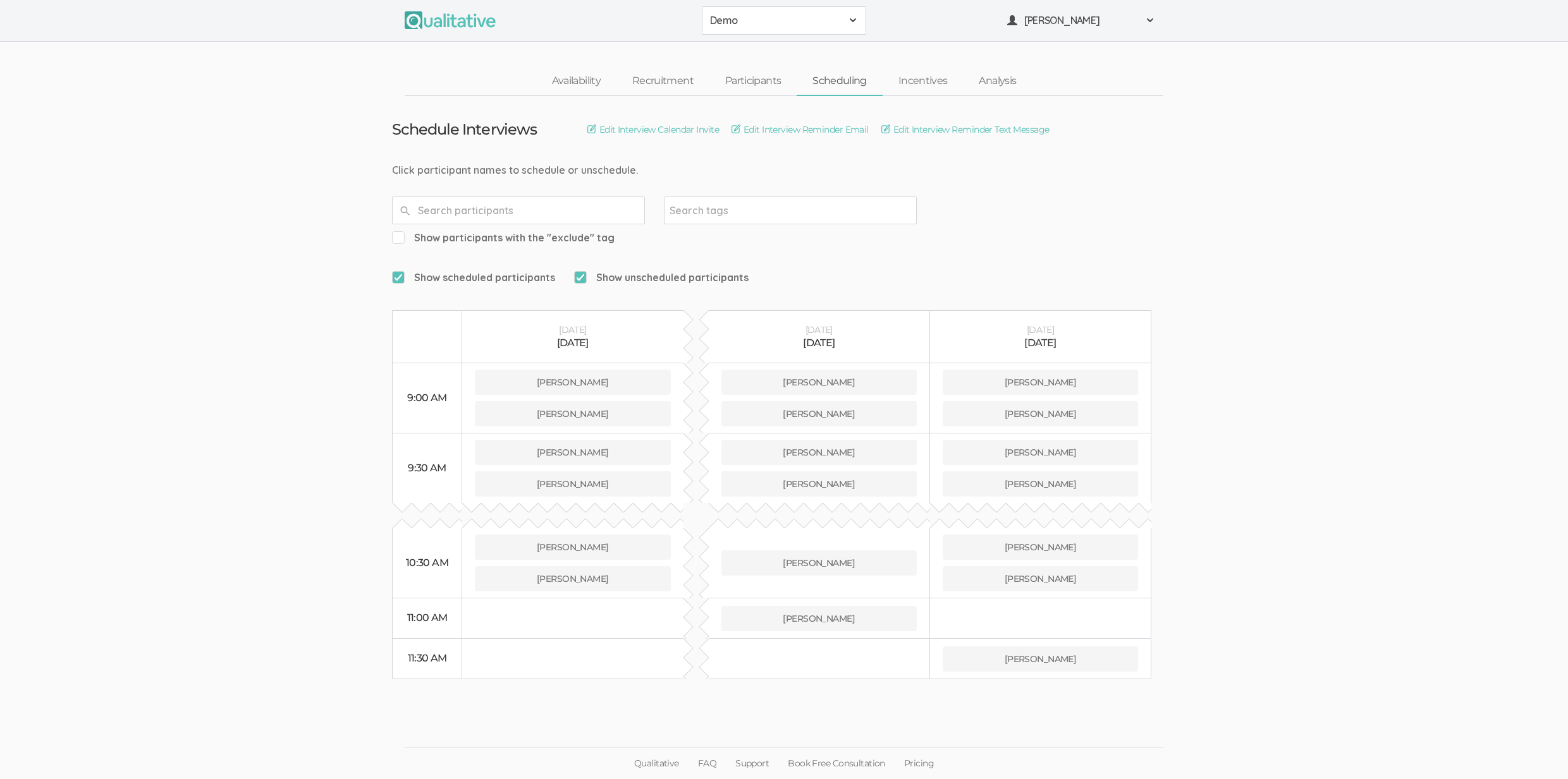
click at [155, 549] on ui-view "Schedule Interviews Edit Interview Calendar Invite Edit Interview Reminder Emai…" at bounding box center [784, 390] width 1568 height 588
click at [154, 549] on ui-view "Schedule Interviews Edit Interview Calendar Invite Edit Interview Reminder Emai…" at bounding box center [784, 390] width 1568 height 588
click at [152, 552] on ui-view "Schedule Interviews Edit Interview Calendar Invite Edit Interview Reminder Emai…" at bounding box center [784, 390] width 1568 height 588
click at [585, 79] on link "Availability" at bounding box center [576, 81] width 80 height 27
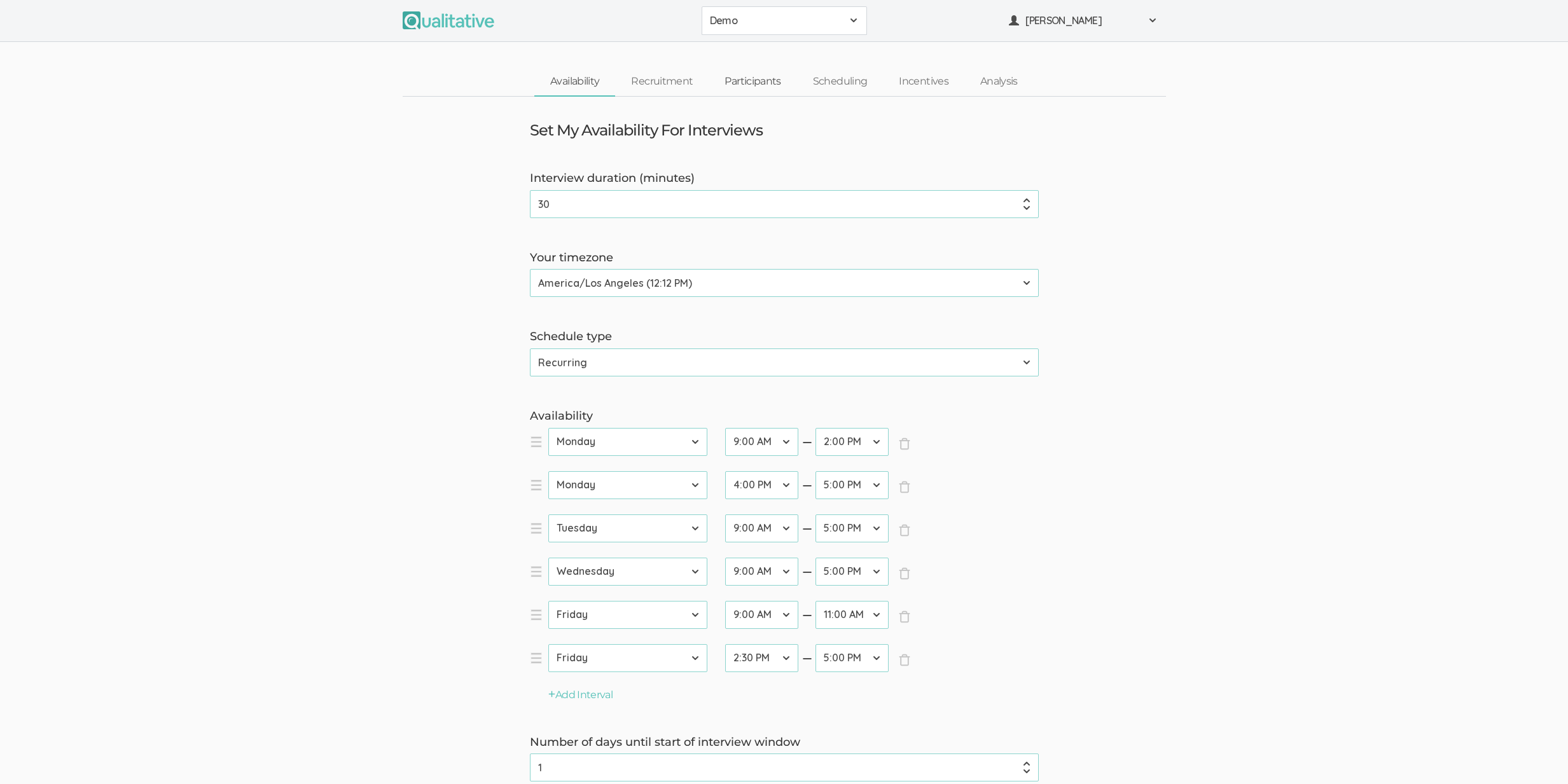
click at [766, 82] on link "Participants" at bounding box center [752, 82] width 88 height 27
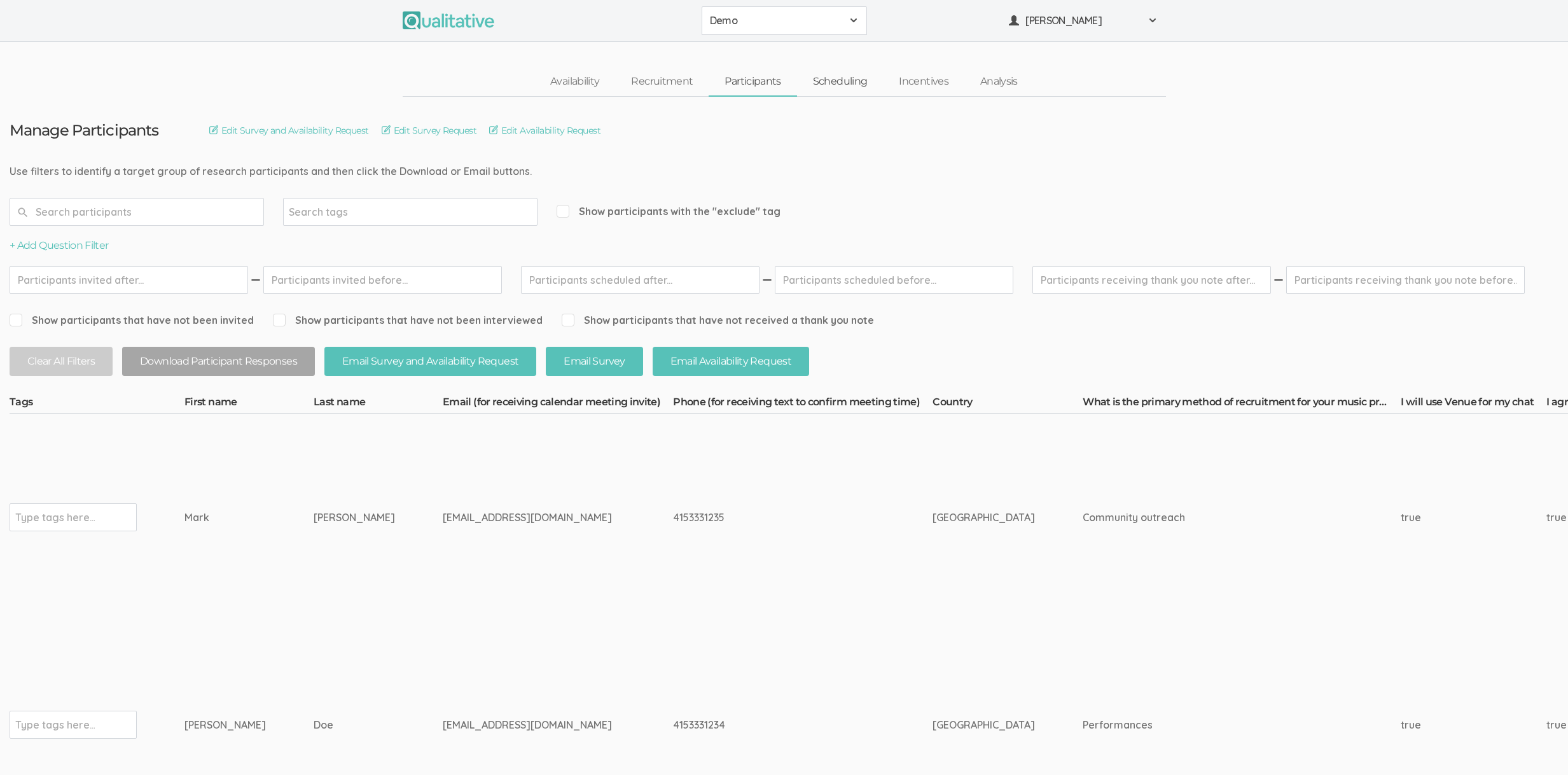
click at [839, 86] on link "Scheduling" at bounding box center [840, 82] width 86 height 27
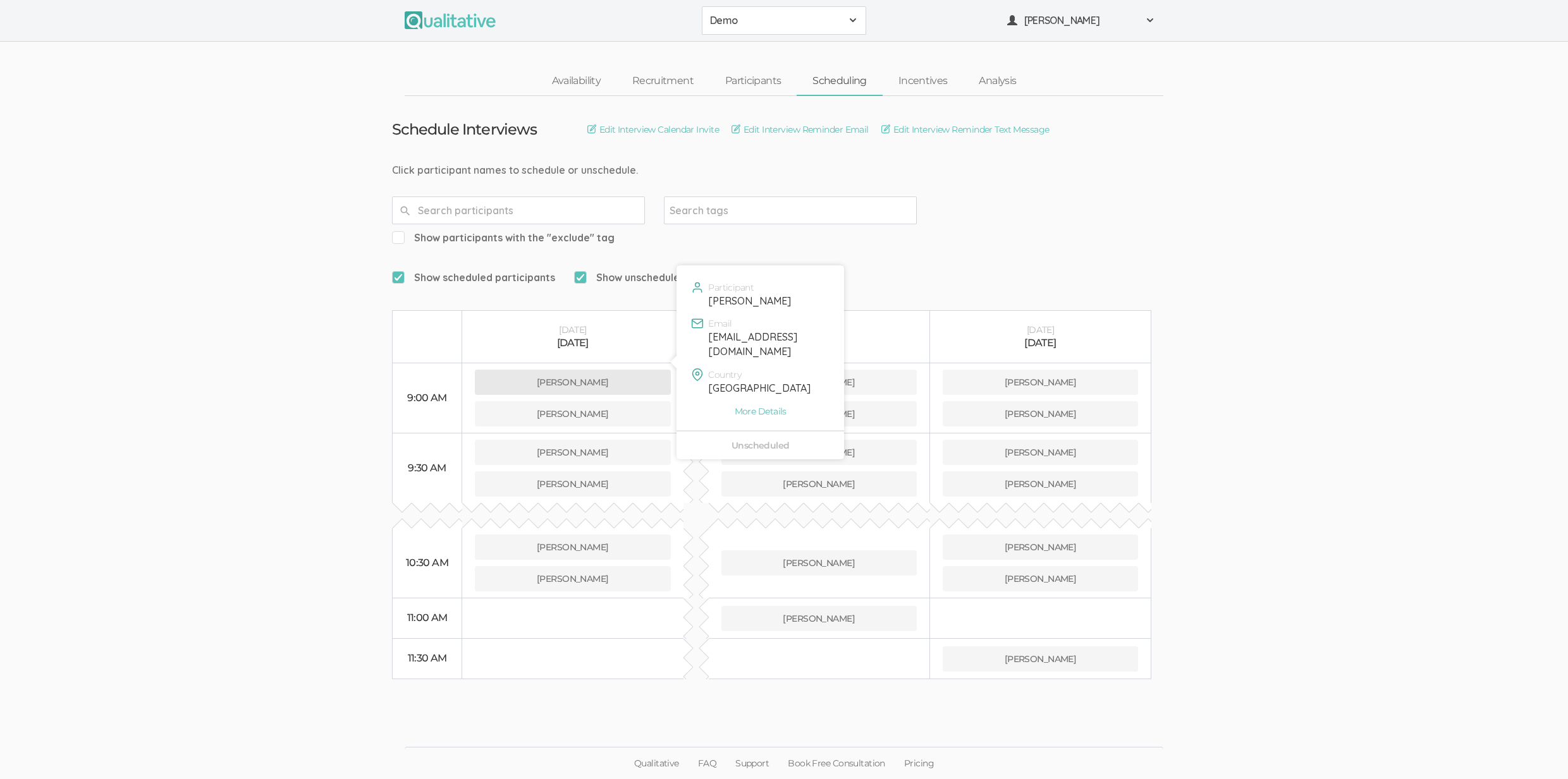
click at [600, 369] on button "Jane Doe" at bounding box center [573, 382] width 196 height 26
click at [470, 270] on span "Show scheduled participants" at bounding box center [473, 277] width 163 height 15
click at [401, 273] on input "Show scheduled participants" at bounding box center [396, 277] width 9 height 9
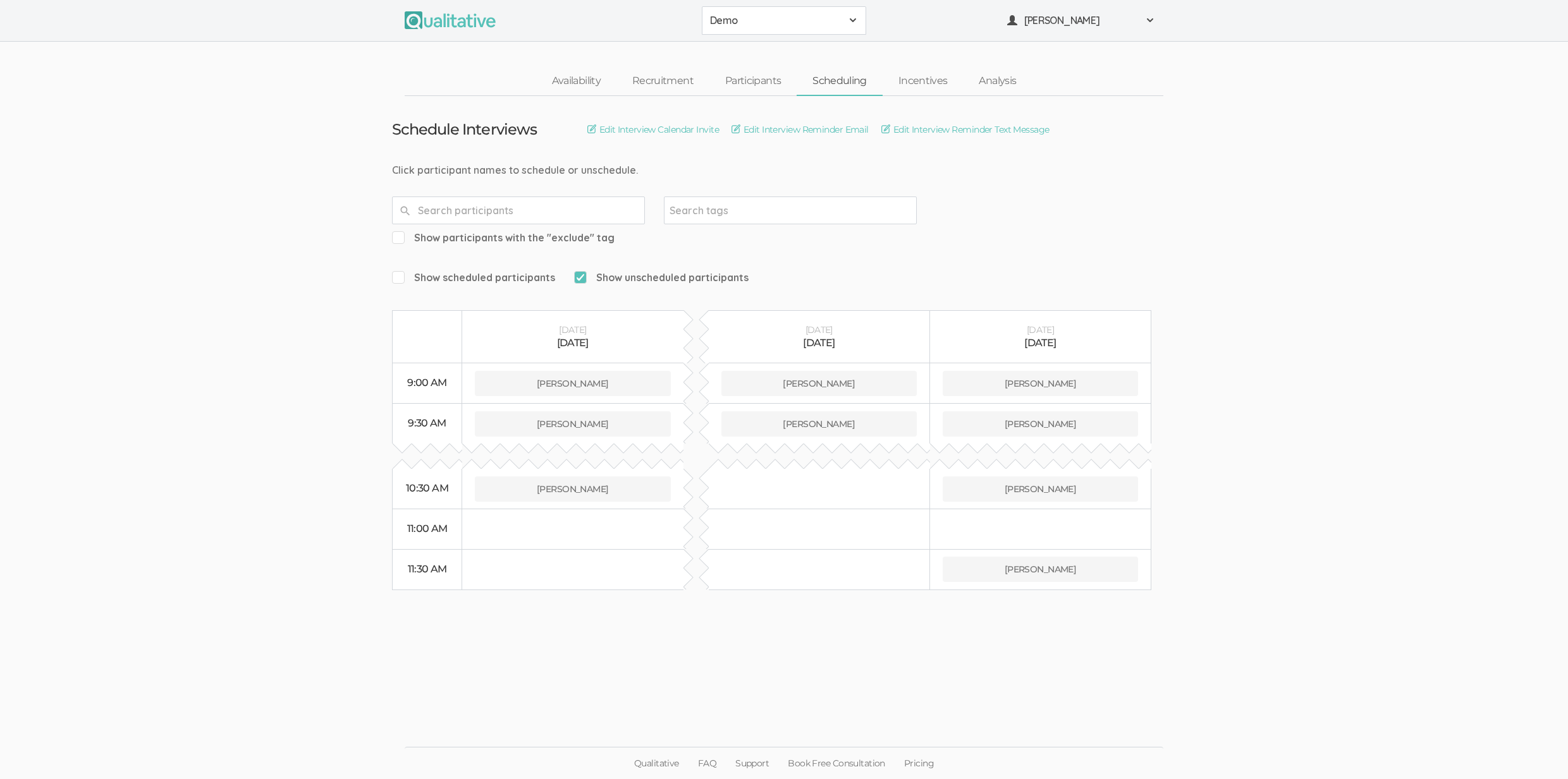
click at [505, 270] on span "Show scheduled participants" at bounding box center [473, 277] width 163 height 15
click at [401, 273] on input "Show scheduled participants" at bounding box center [396, 277] width 9 height 9
checkbox input "true"
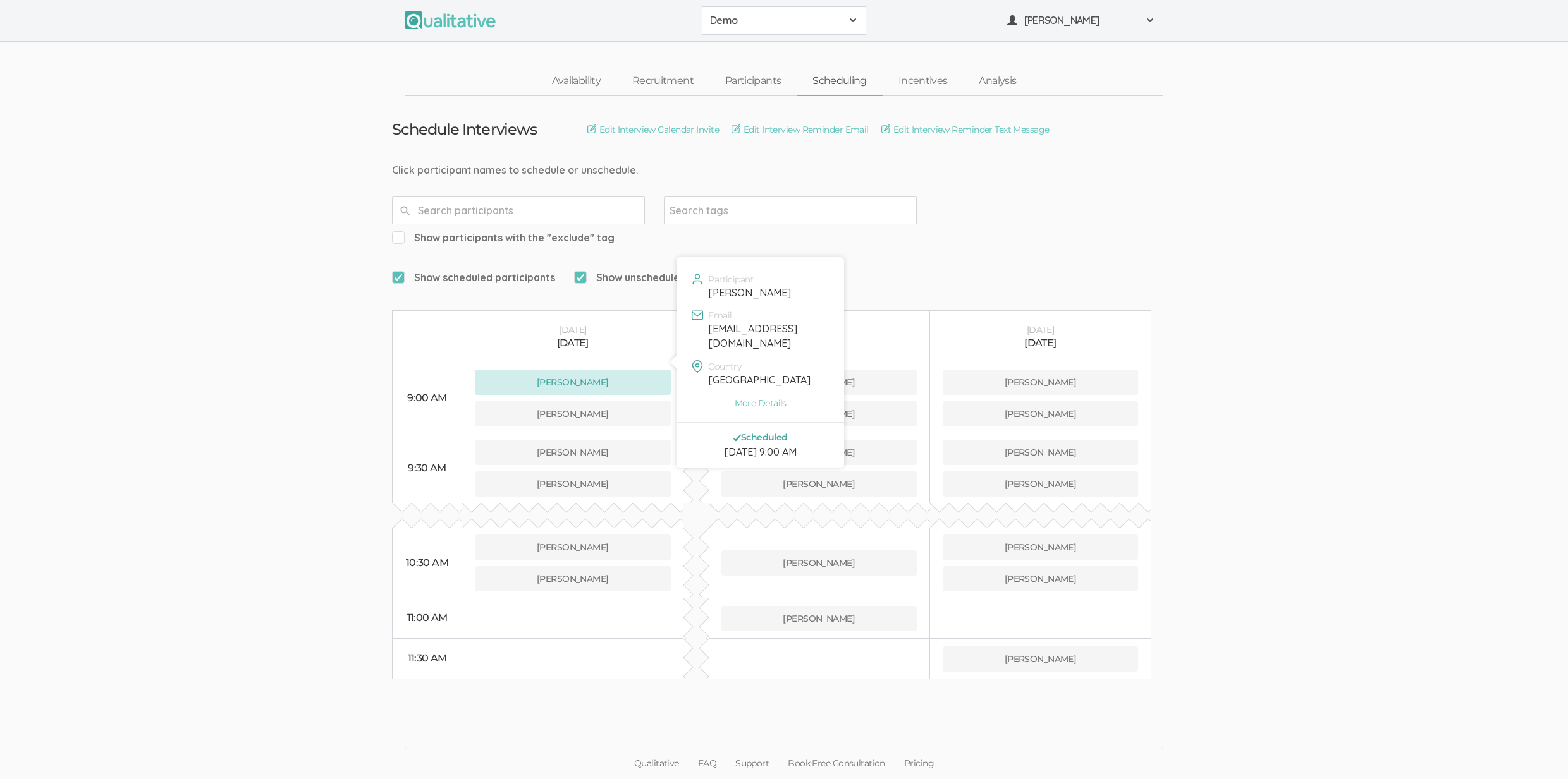
click at [595, 369] on button "Jane Doe" at bounding box center [573, 382] width 196 height 26
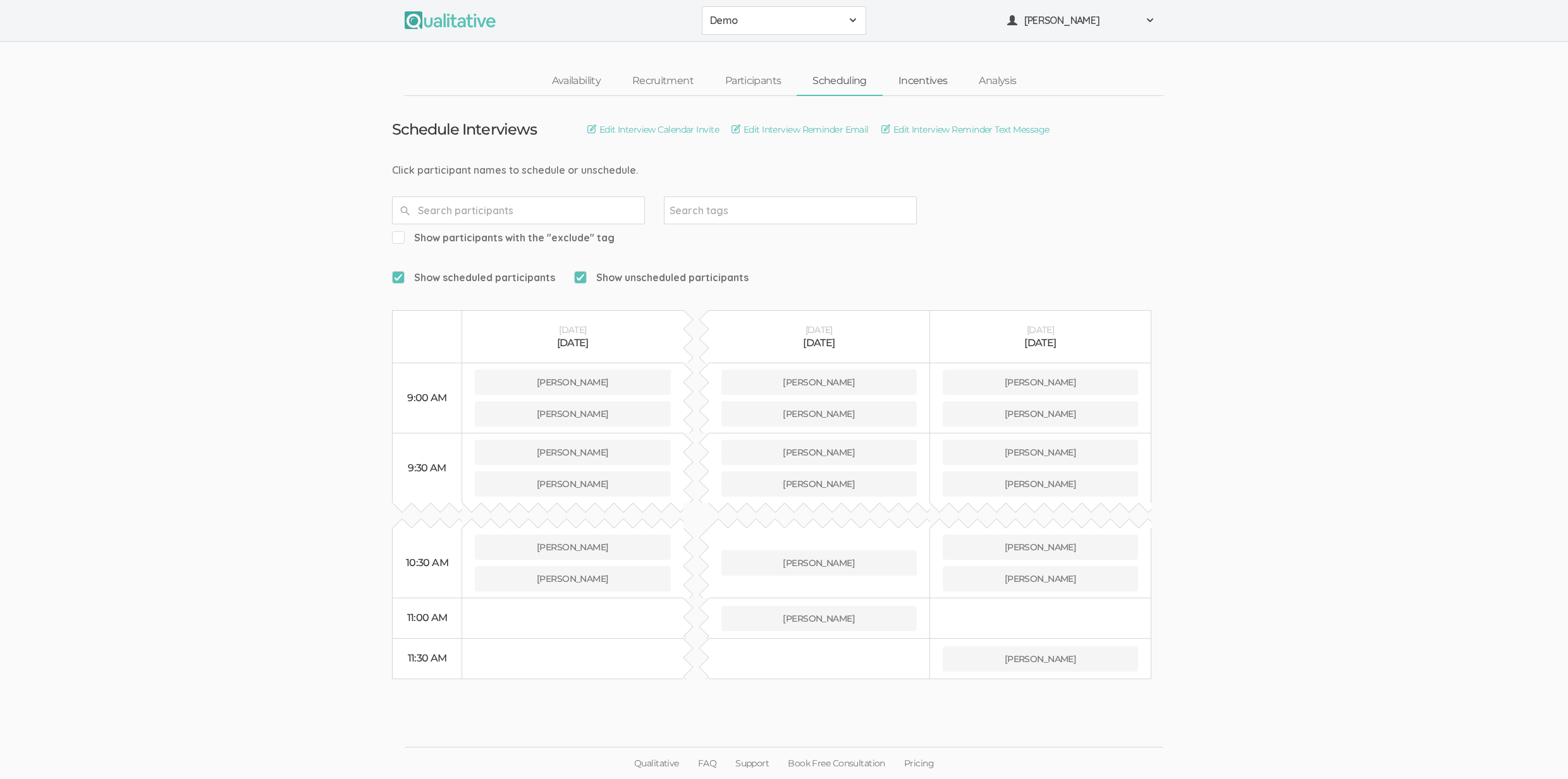
click at [935, 83] on link "Incentives" at bounding box center [923, 81] width 81 height 27
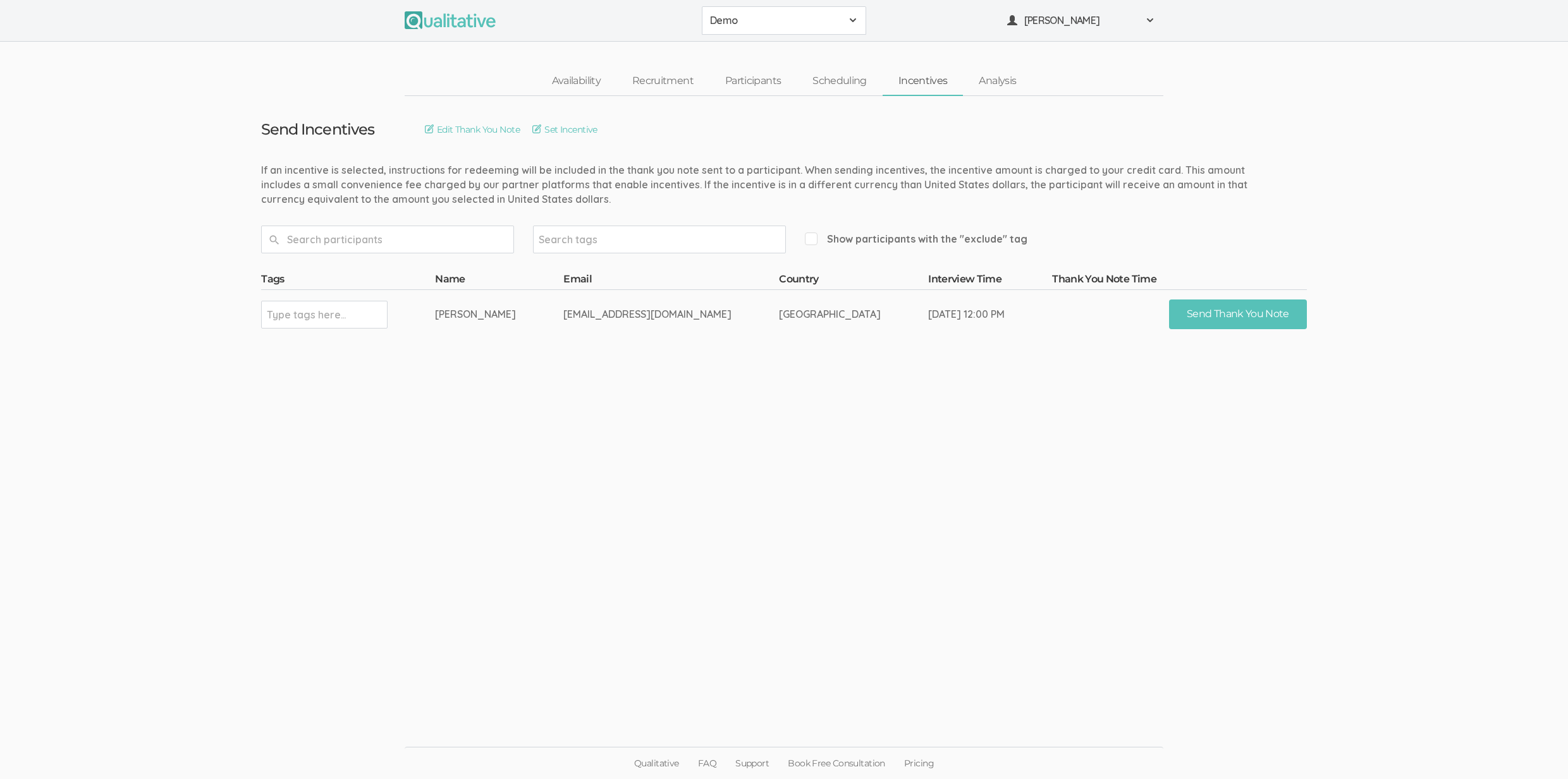
click at [652, 449] on ui-view "Send Incentives Edit Thank You Note Set Incentive Search tags Show participants…" at bounding box center [784, 390] width 1568 height 588
click at [652, 450] on ui-view "Send Incentives Edit Thank You Note Set Incentive Search tags Show participants…" at bounding box center [784, 390] width 1568 height 588
click at [1007, 82] on link "Analysis" at bounding box center [997, 81] width 69 height 27
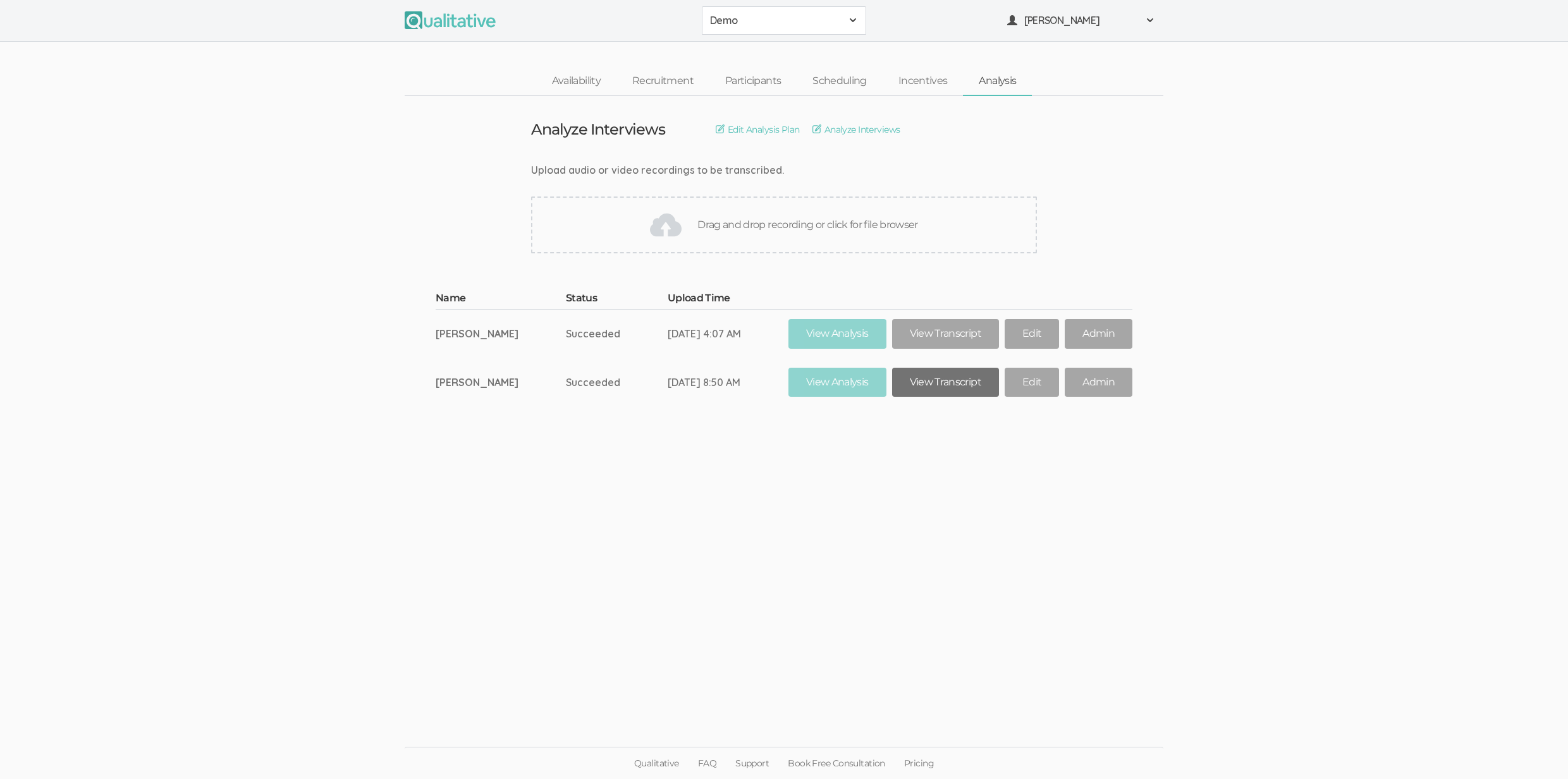
click at [964, 381] on link "View Transcript" at bounding box center [946, 383] width 107 height 29
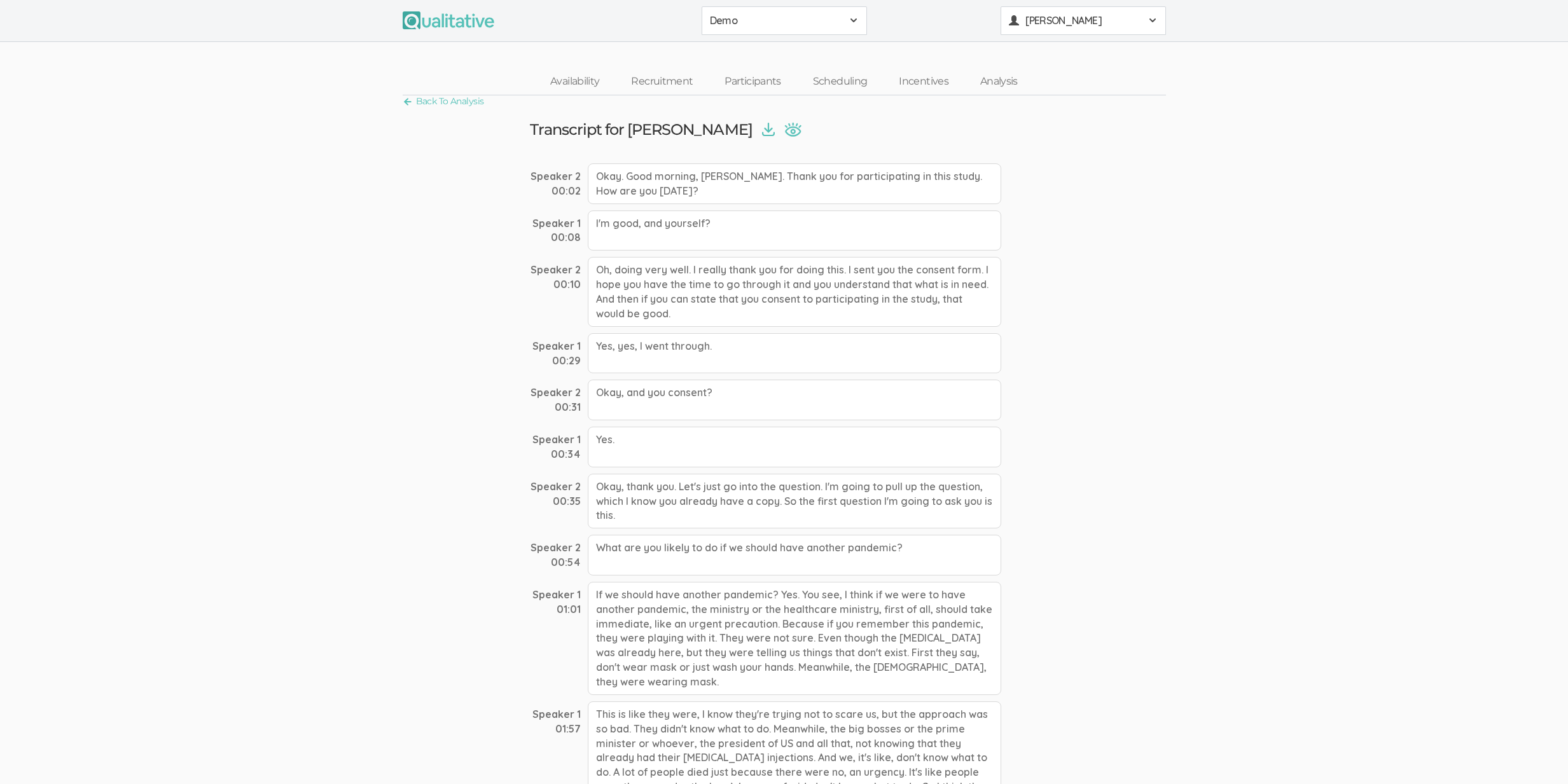
click at [1094, 18] on span "[PERSON_NAME]" at bounding box center [1082, 20] width 114 height 15
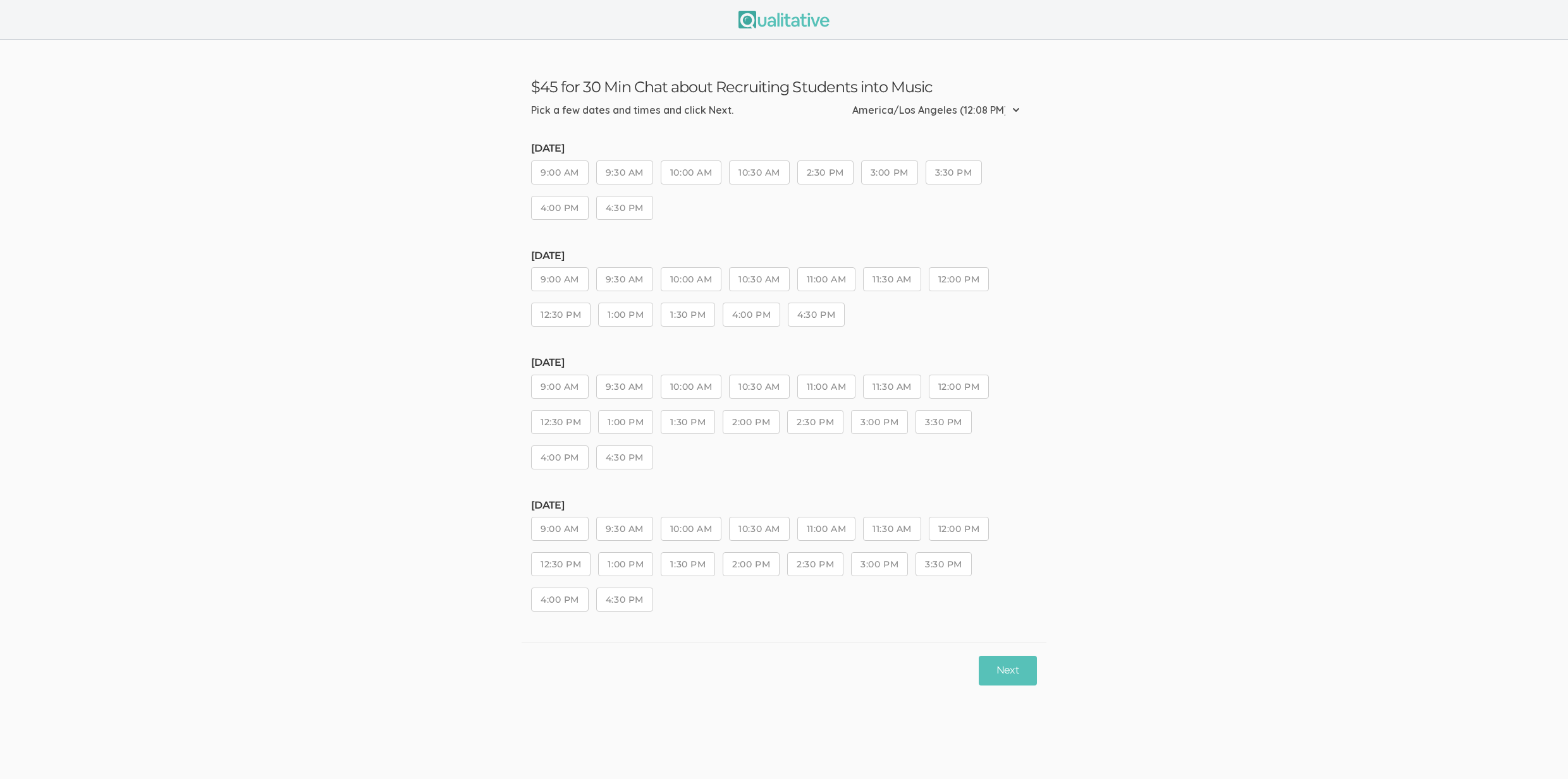
click at [717, 168] on button "10:00 AM" at bounding box center [691, 172] width 61 height 24
click at [1013, 679] on button "Next" at bounding box center [1007, 671] width 58 height 29
